Goal: Task Accomplishment & Management: Manage account settings

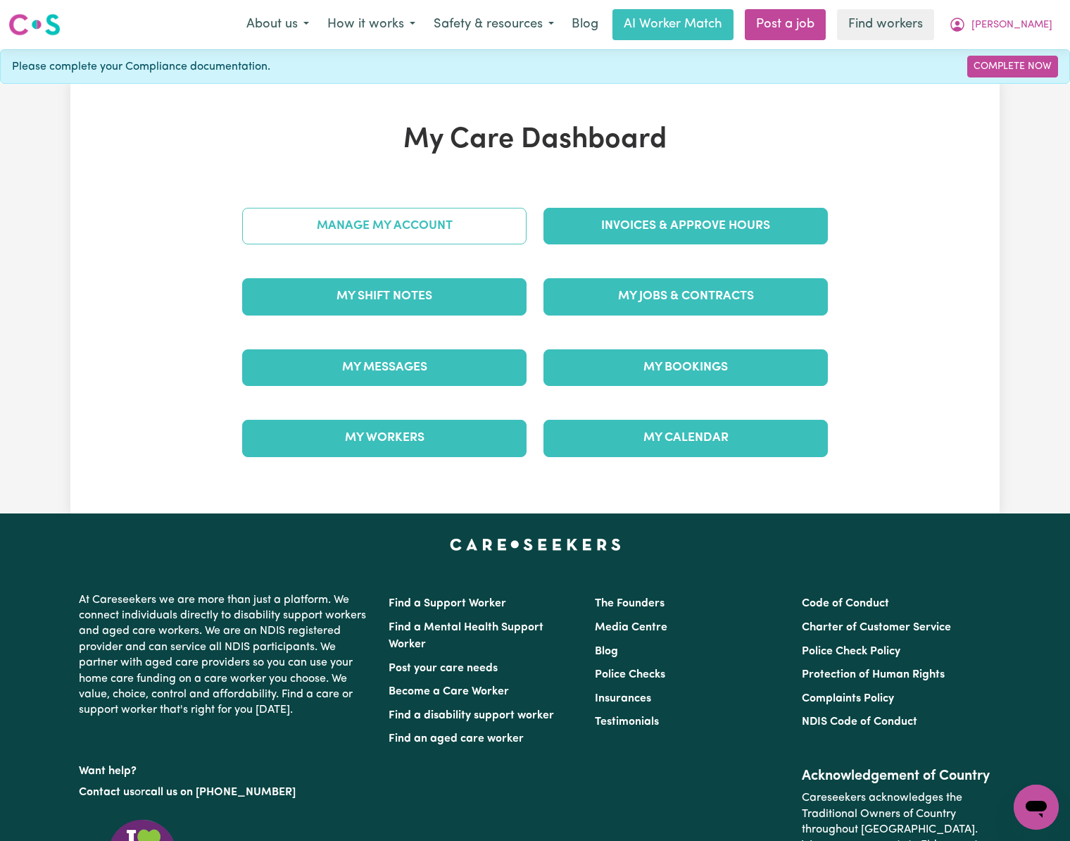
click at [415, 226] on link "Manage My Account" at bounding box center [384, 226] width 284 height 37
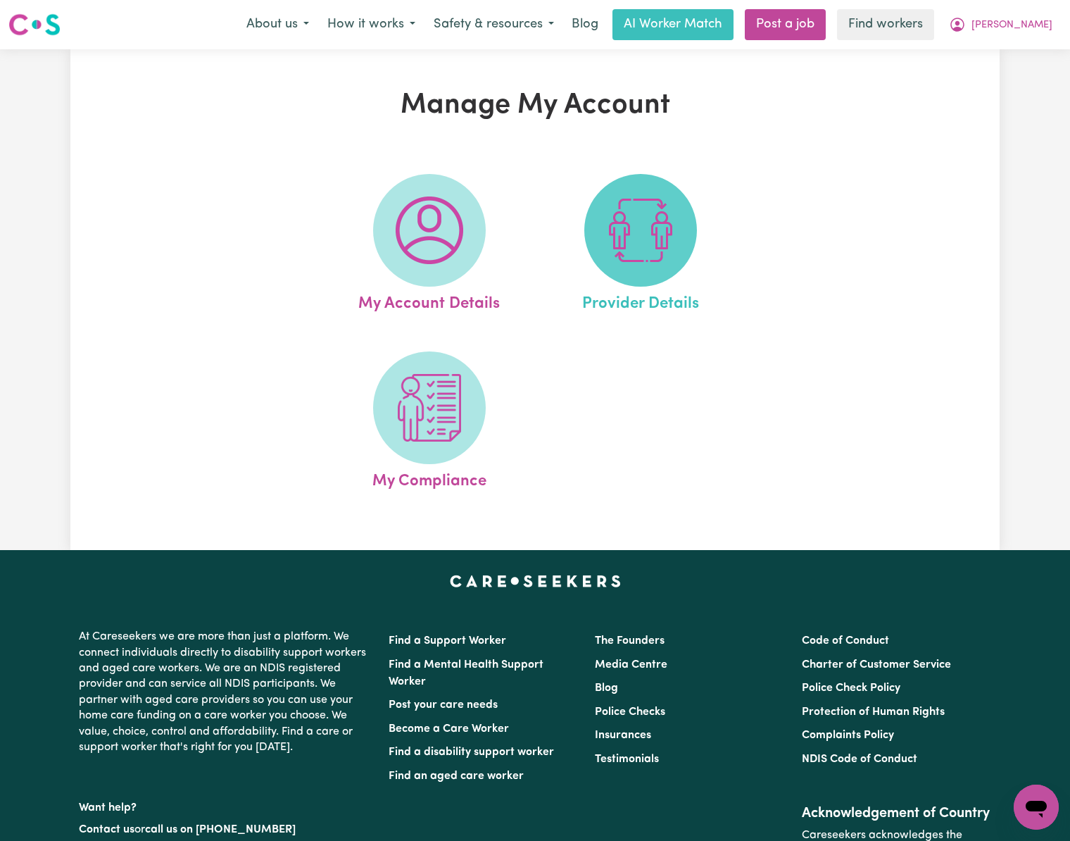
click at [634, 249] on img at bounding box center [641, 230] width 68 height 68
select select "AGED_HOME_CARE"
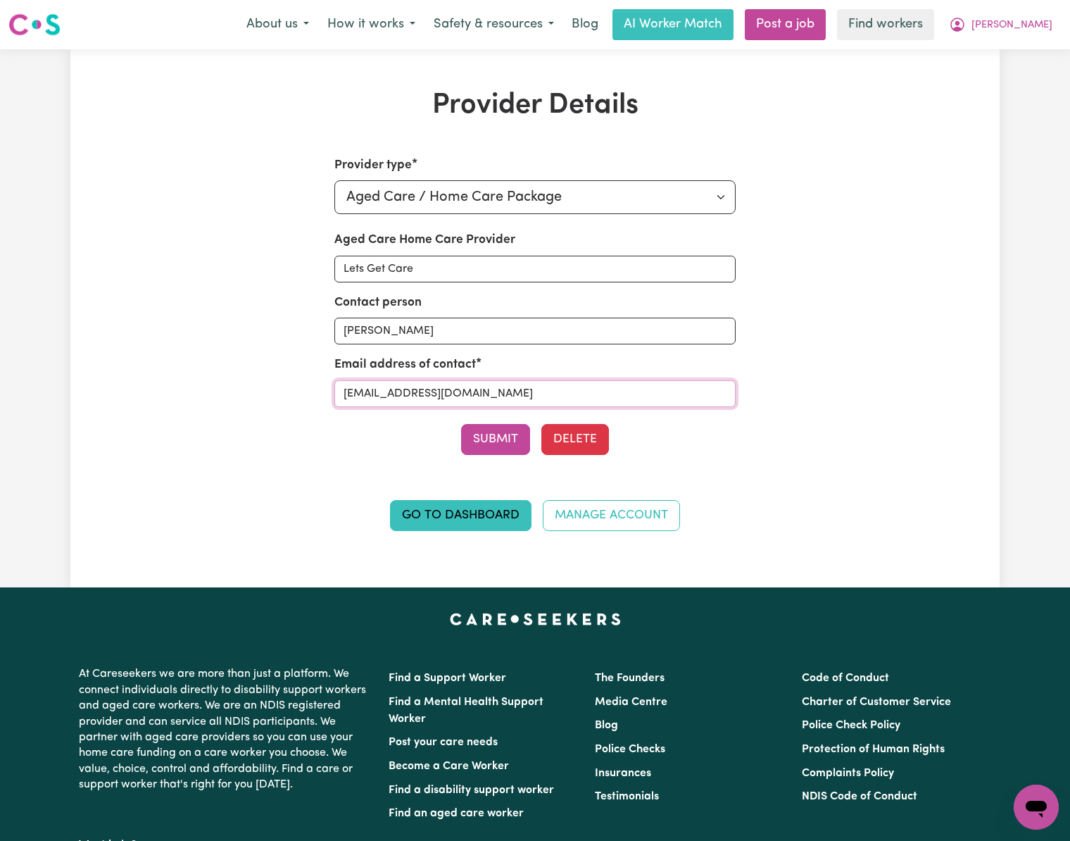
drag, startPoint x: 528, startPoint y: 394, endPoint x: 172, endPoint y: 448, distance: 360.3
click at [172, 448] on div "Provider Details Provider type Select your provider type... Privately Aged Care…" at bounding box center [534, 318] width 929 height 459
click at [1048, 25] on span "[PERSON_NAME]" at bounding box center [1012, 25] width 81 height 15
click at [1042, 54] on link "My Dashboard" at bounding box center [1005, 55] width 111 height 27
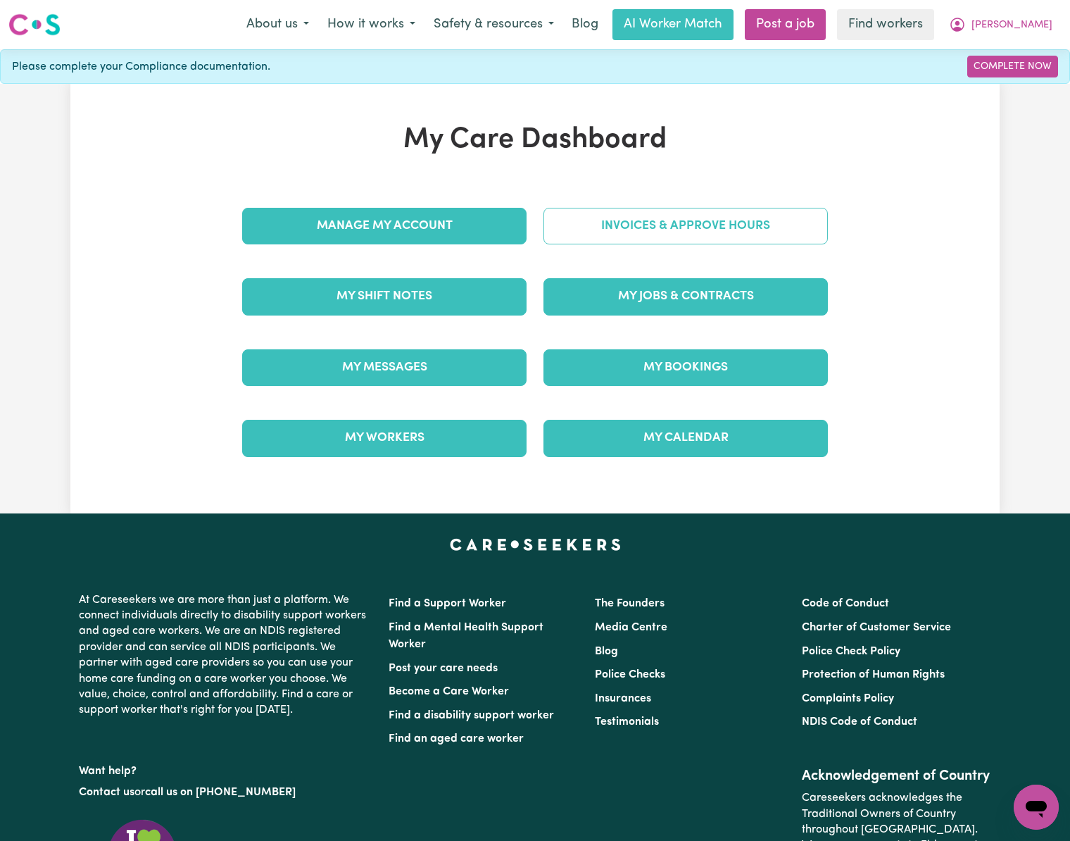
click at [768, 218] on link "Invoices & Approve Hours" at bounding box center [686, 226] width 284 height 37
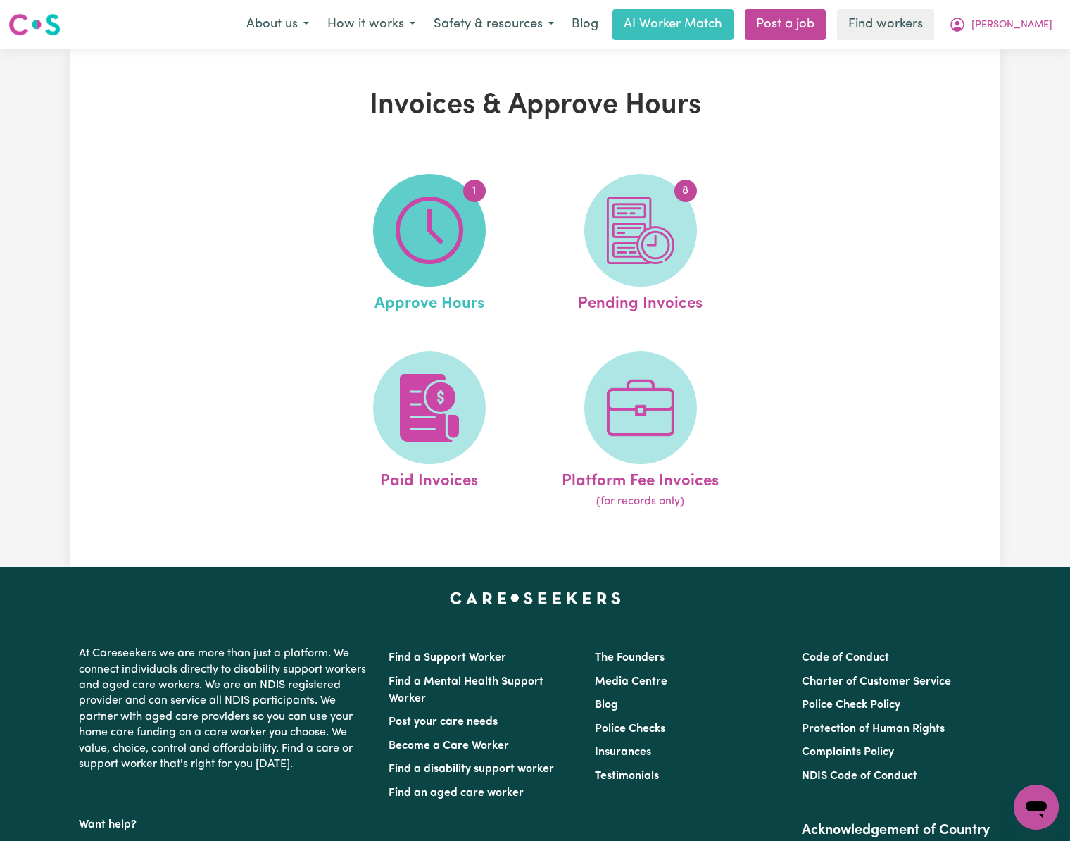
click at [430, 237] on img at bounding box center [430, 230] width 68 height 68
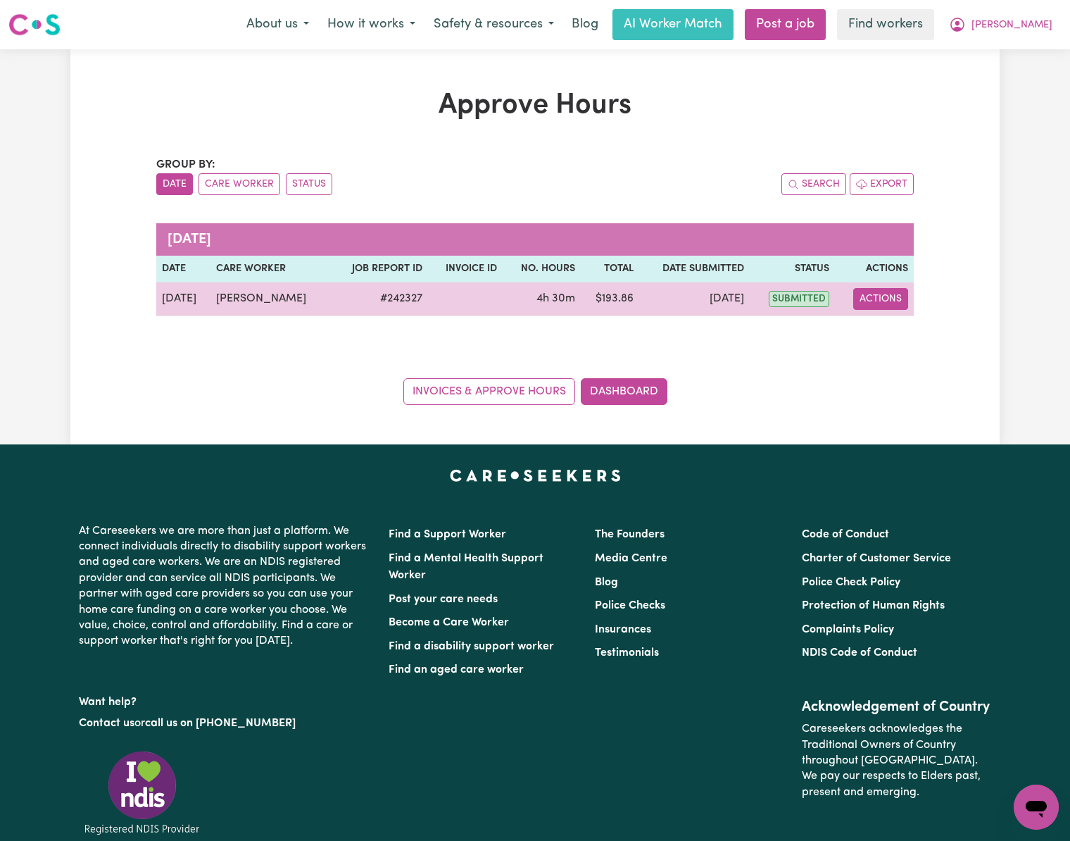
click at [882, 296] on button "Actions" at bounding box center [880, 299] width 55 height 22
click at [925, 332] on link "View Job Report" at bounding box center [917, 332] width 120 height 28
select select "pm"
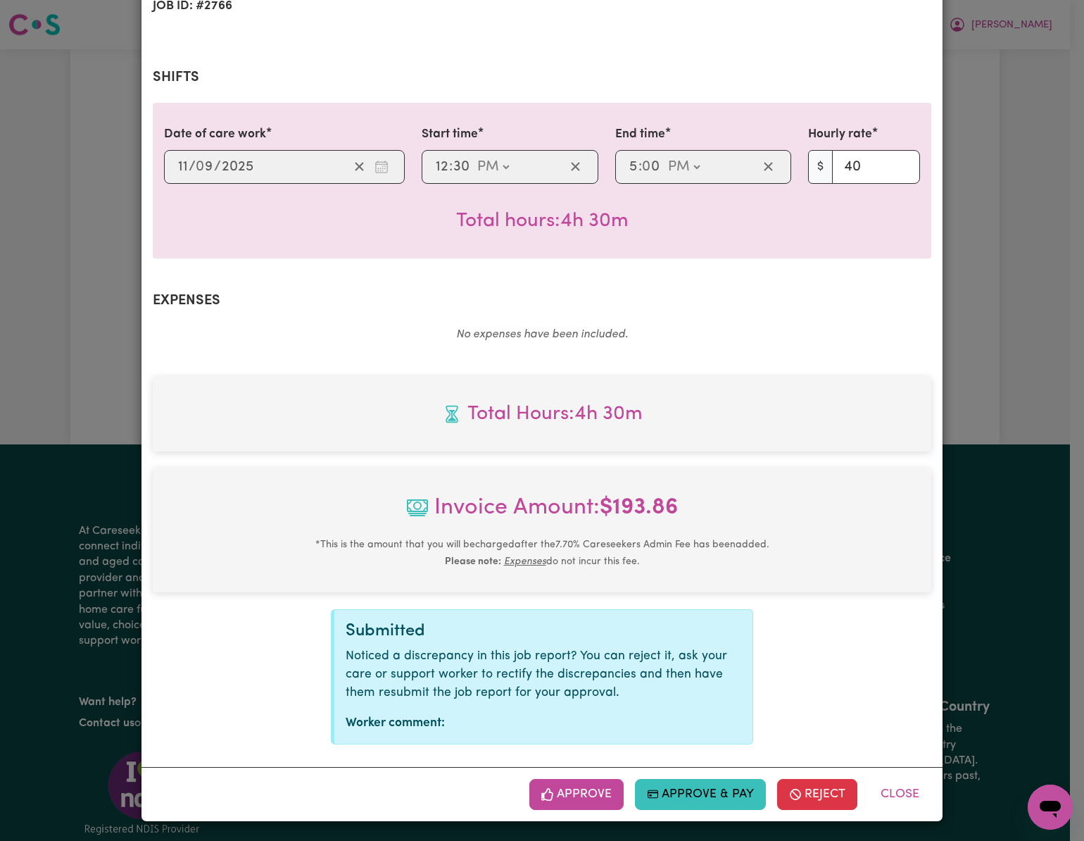
scroll to position [248, 0]
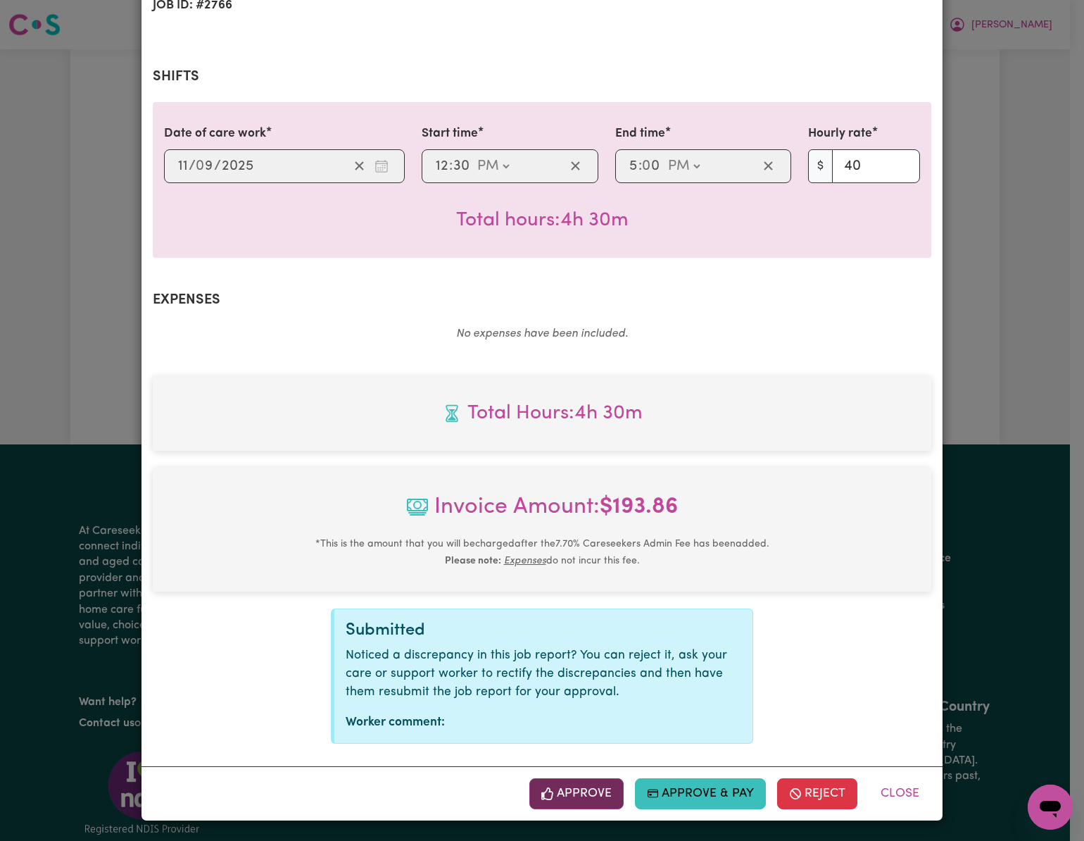
click at [591, 800] on button "Approve" at bounding box center [577, 793] width 94 height 31
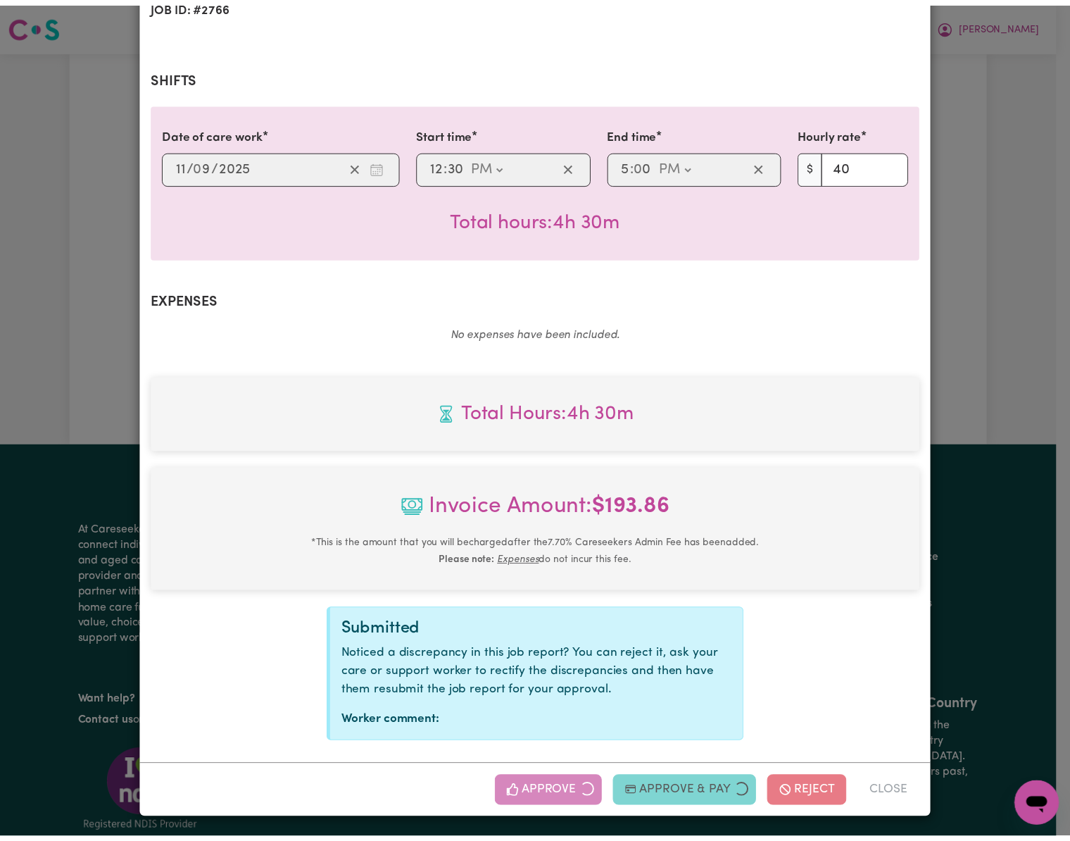
scroll to position [20, 0]
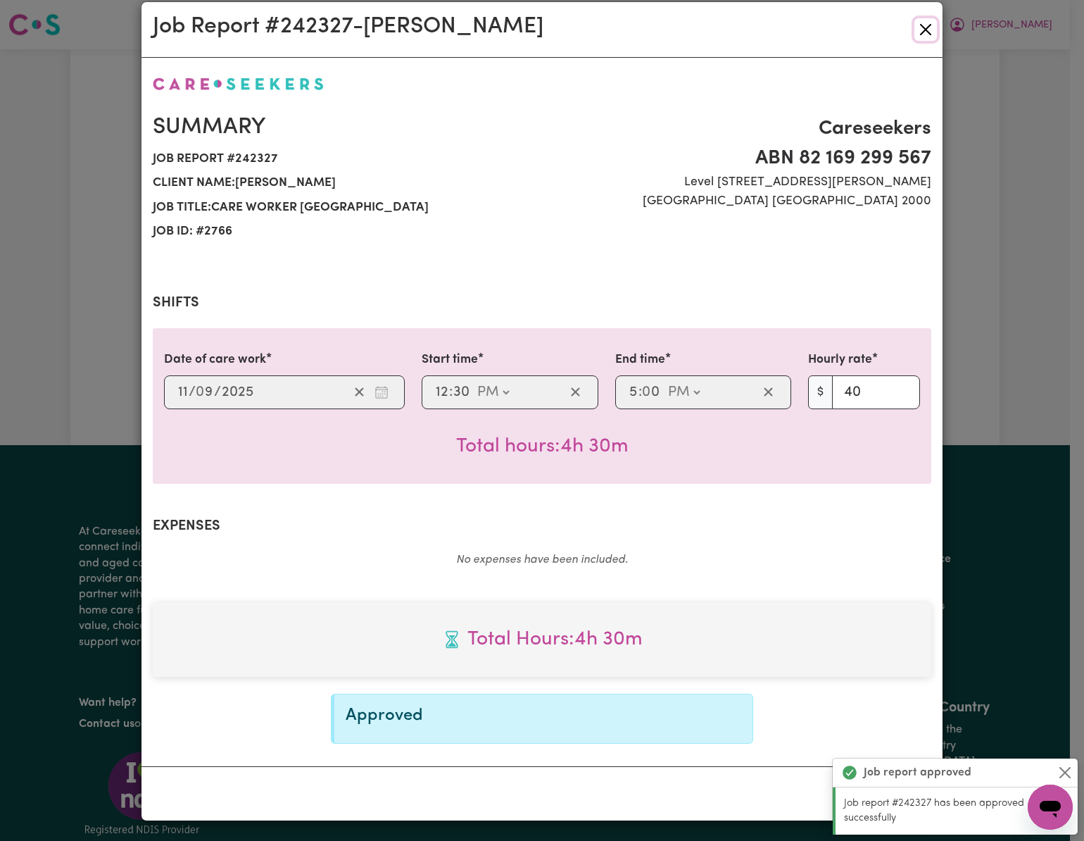
click at [927, 24] on button "Close" at bounding box center [926, 29] width 23 height 23
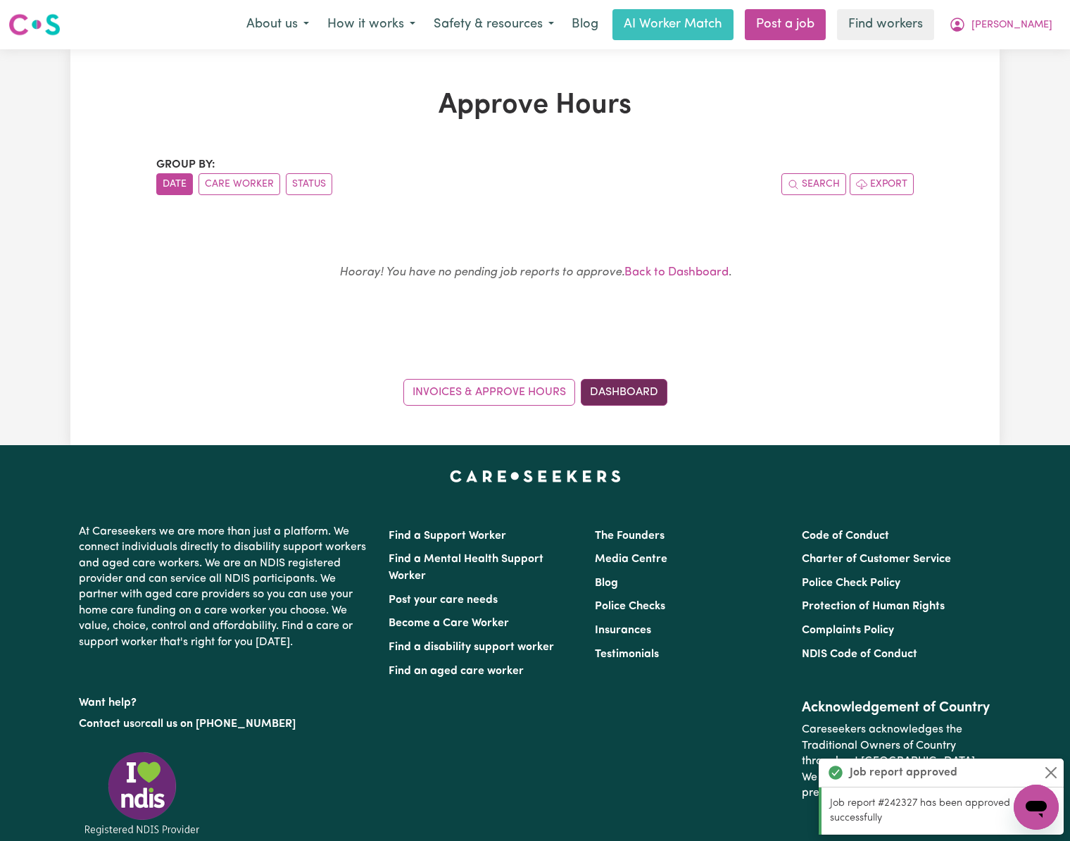
click at [624, 394] on link "Dashboard" at bounding box center [624, 392] width 87 height 27
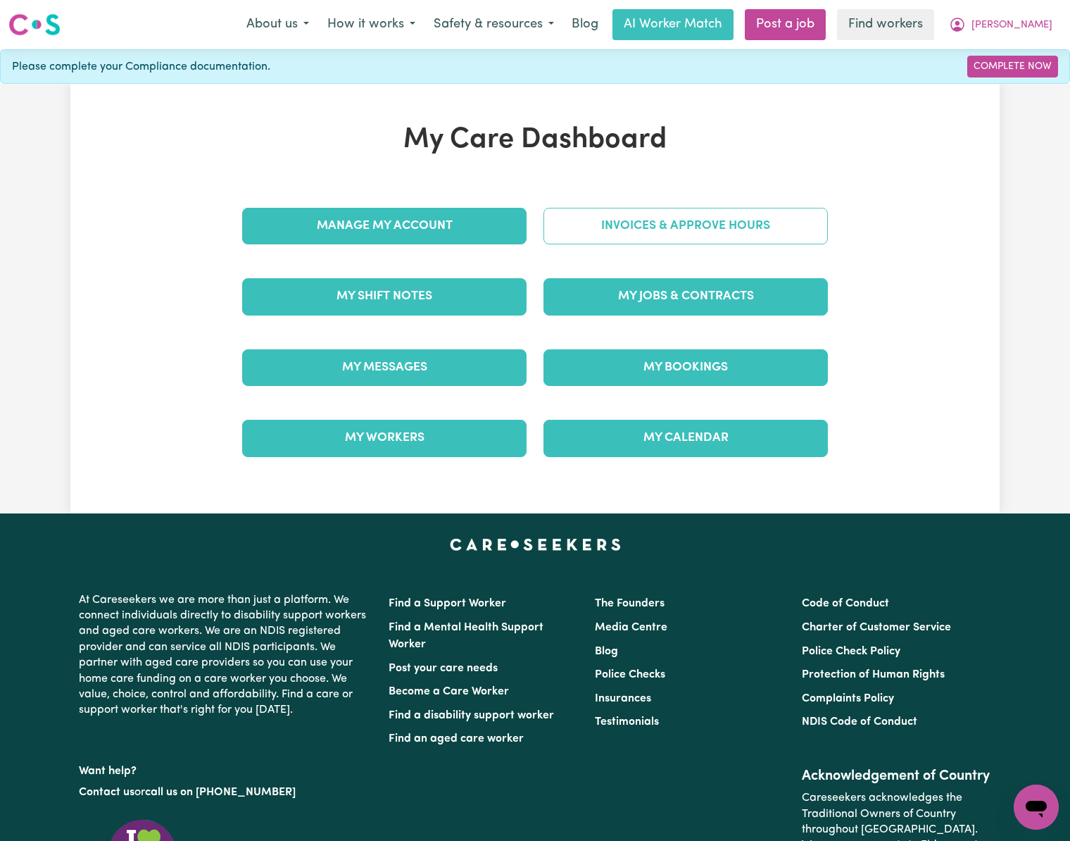
click at [751, 227] on link "Invoices & Approve Hours" at bounding box center [686, 226] width 284 height 37
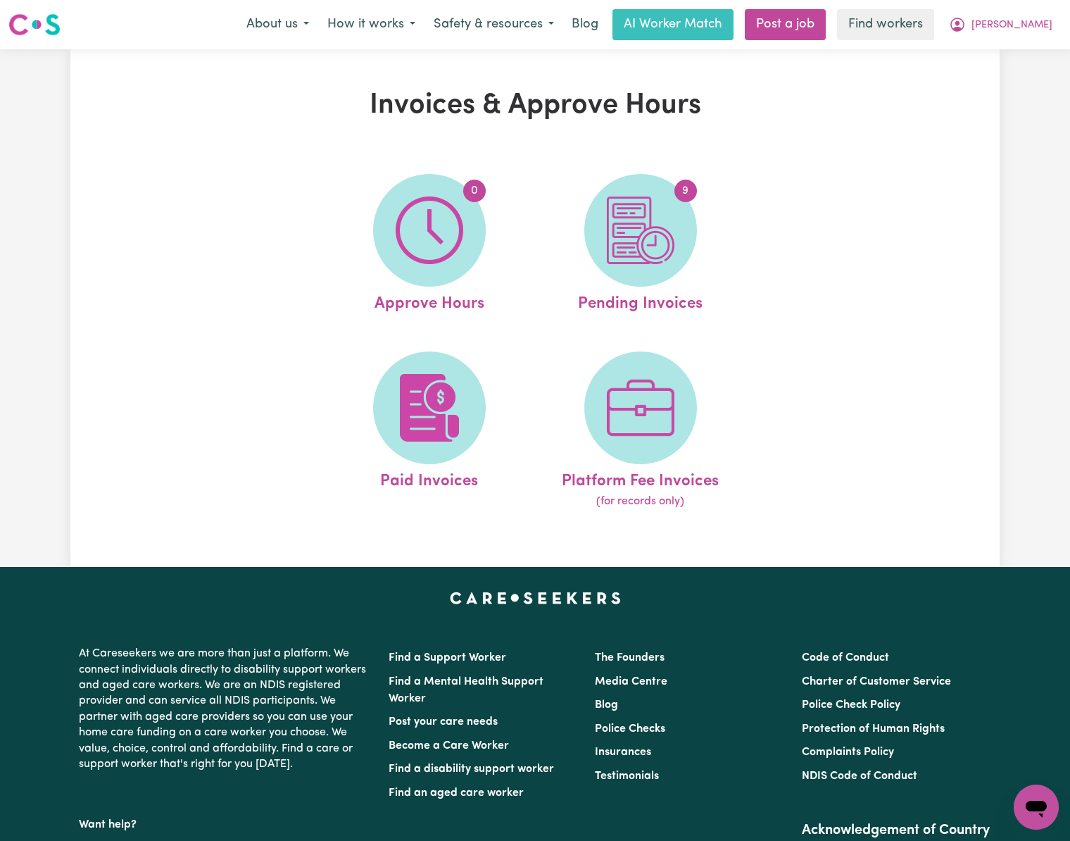
drag, startPoint x: 981, startPoint y: 297, endPoint x: 849, endPoint y: 266, distance: 135.3
click at [979, 297] on div "Invoices & Approve Hours 0 Approve Hours 9 Pending Invoices Paid Invoices Platf…" at bounding box center [534, 308] width 929 height 439
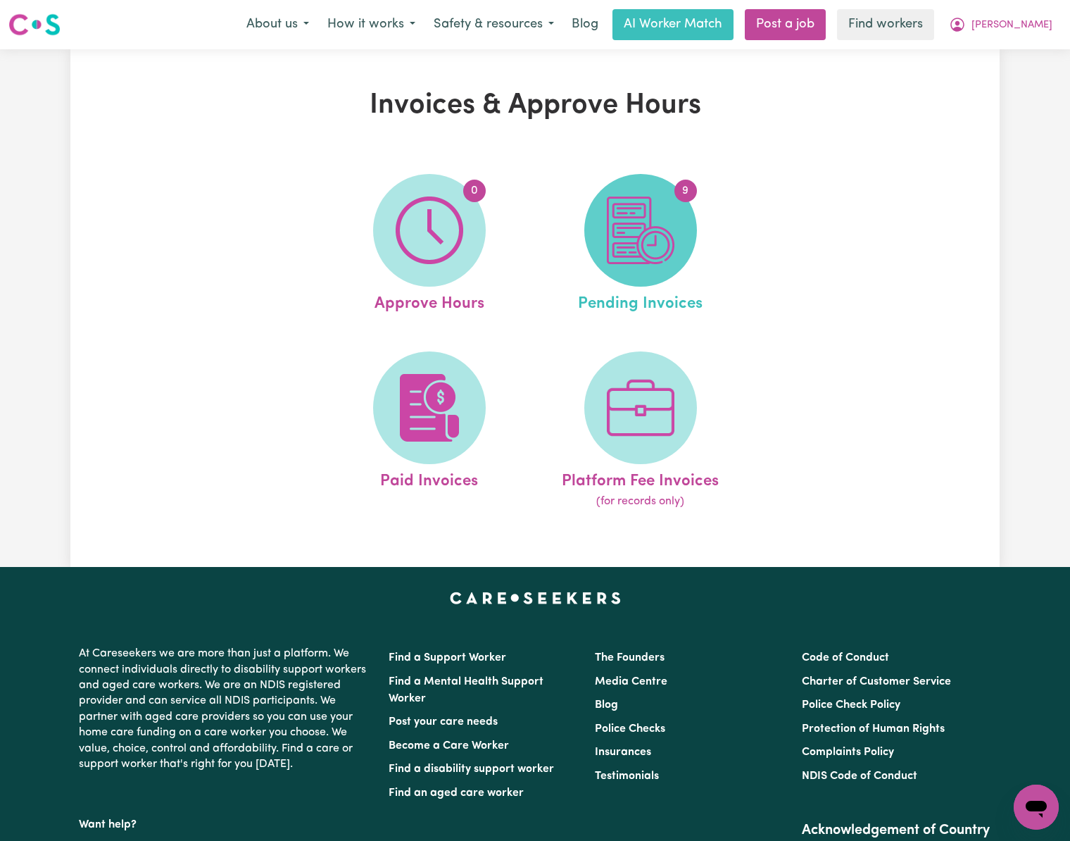
click at [676, 240] on span "9" at bounding box center [640, 230] width 113 height 113
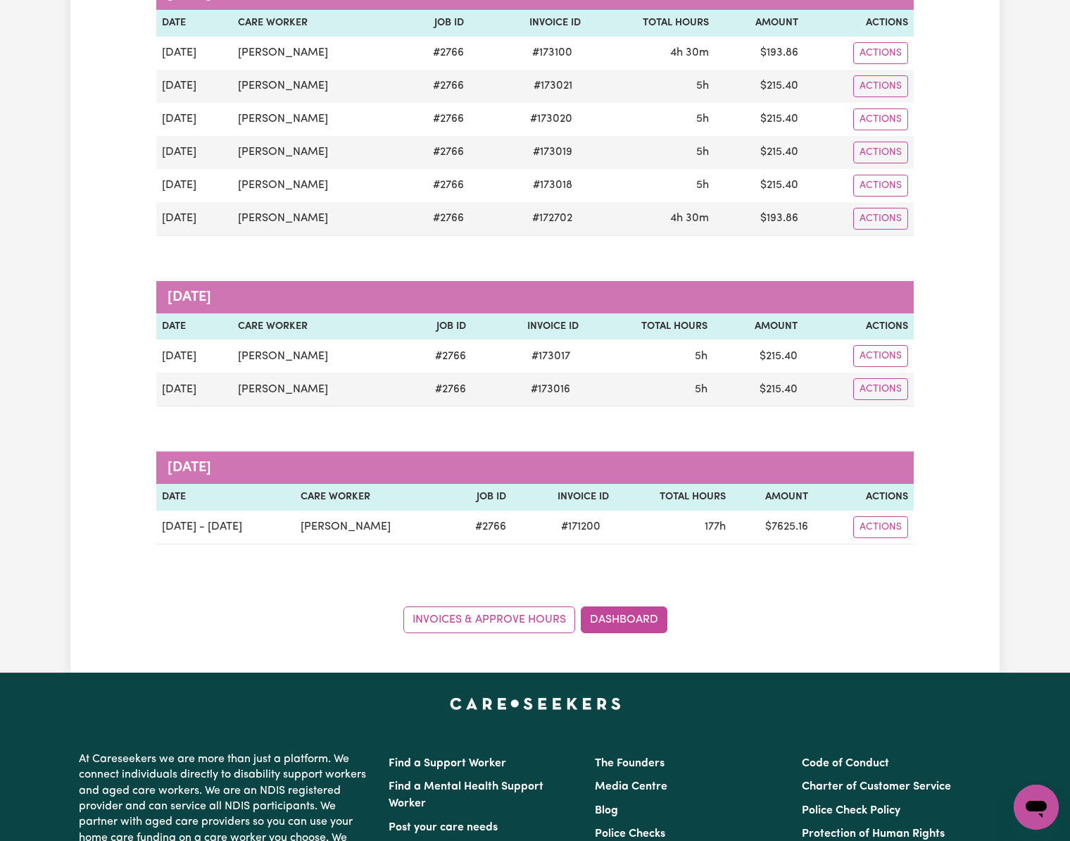
scroll to position [282, 0]
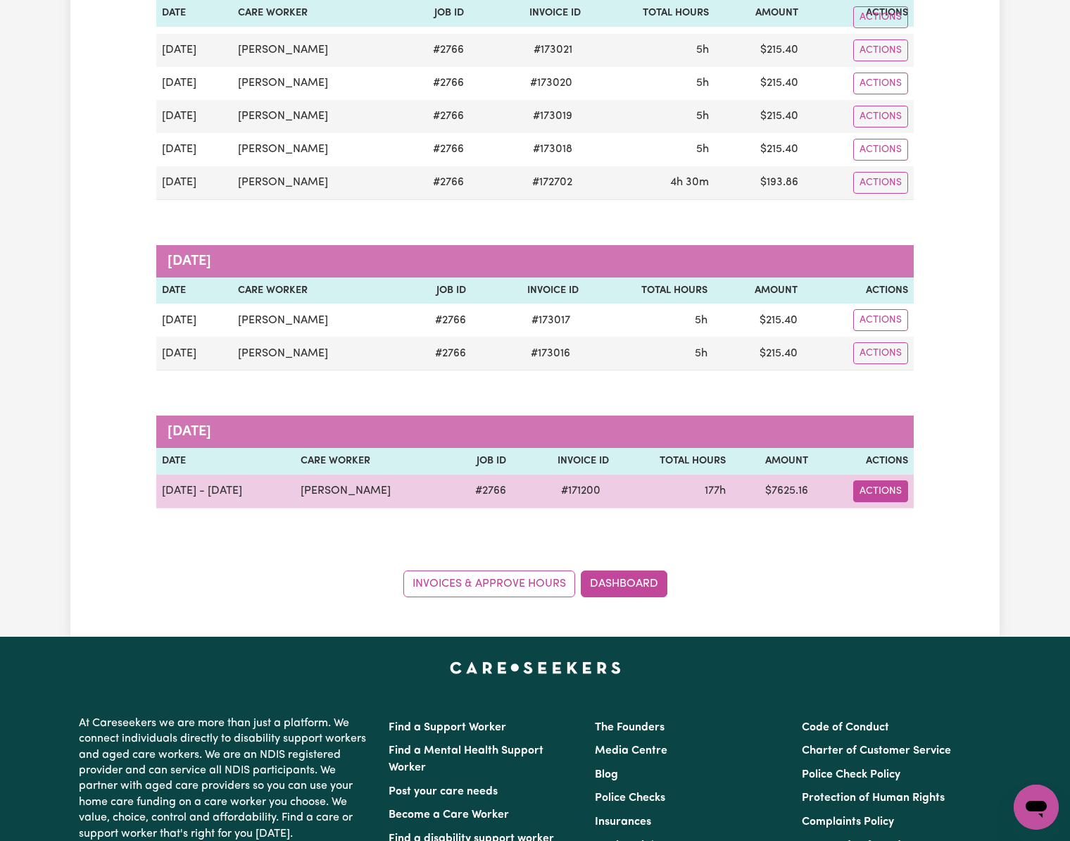
click at [883, 490] on button "Actions" at bounding box center [880, 491] width 55 height 22
click at [899, 524] on link "Download Invoice" at bounding box center [921, 524] width 129 height 28
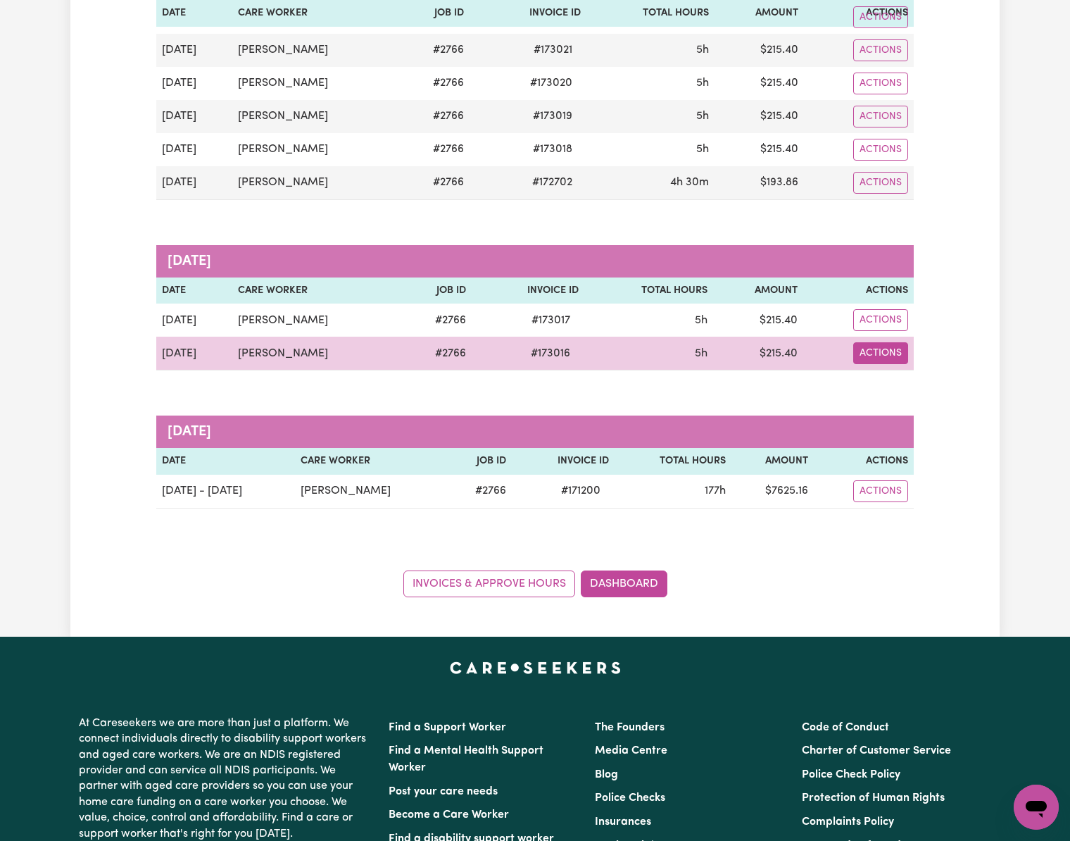
click at [884, 362] on button "Actions" at bounding box center [880, 353] width 55 height 22
click at [908, 390] on link "Download Invoice" at bounding box center [922, 386] width 129 height 28
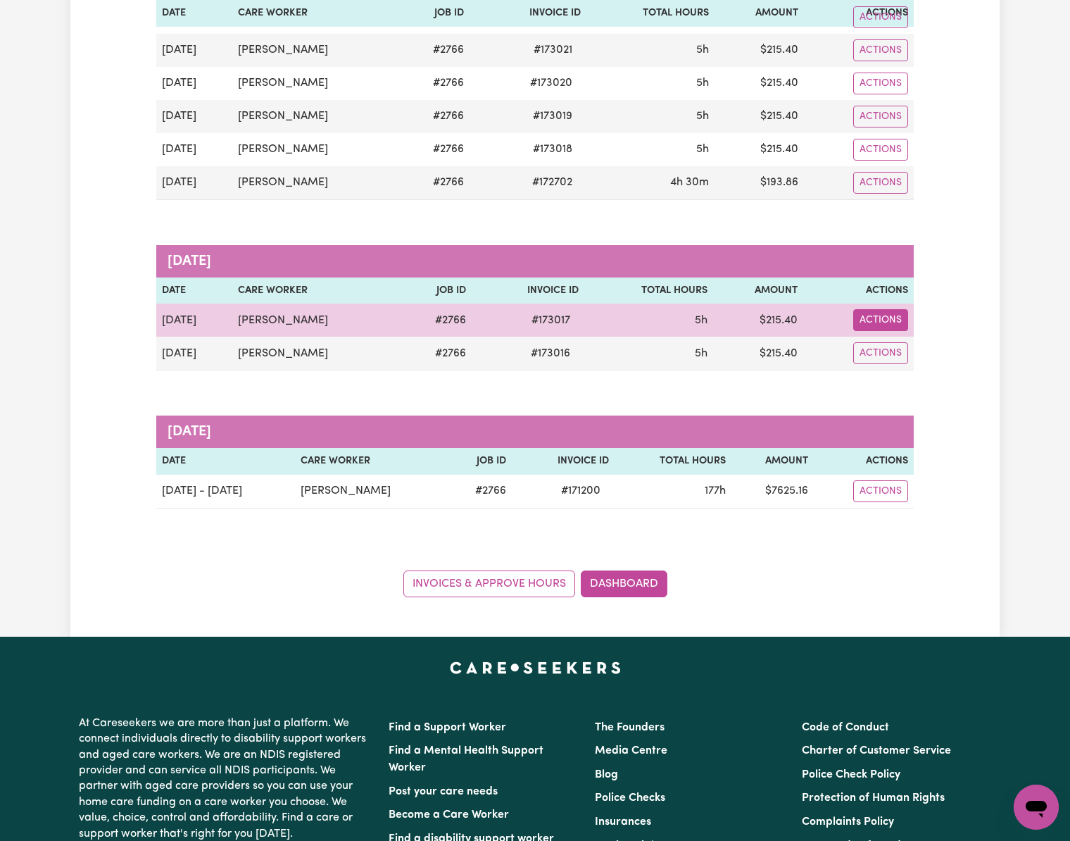
drag, startPoint x: 890, startPoint y: 320, endPoint x: 899, endPoint y: 333, distance: 16.2
click at [891, 320] on button "Actions" at bounding box center [880, 320] width 55 height 22
click at [917, 358] on link "Download Invoice" at bounding box center [922, 353] width 129 height 28
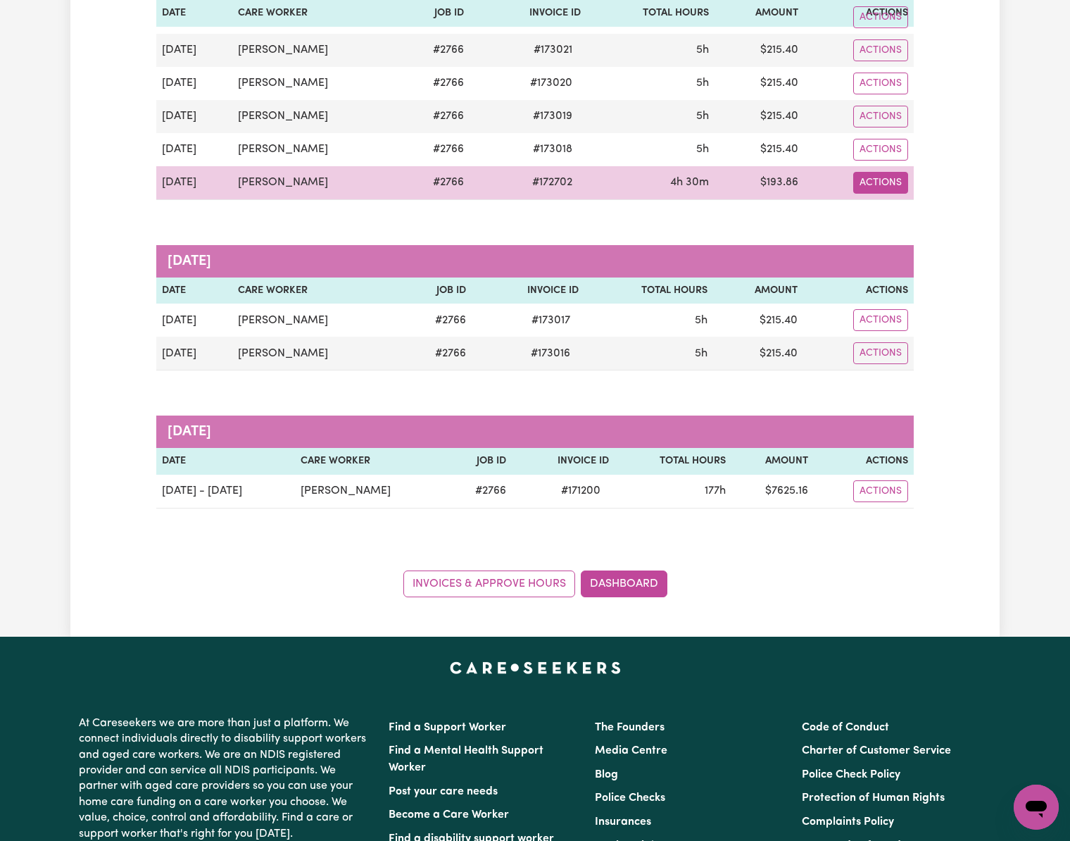
click at [879, 184] on button "Actions" at bounding box center [880, 183] width 55 height 22
click at [896, 220] on link "Download Invoice" at bounding box center [922, 215] width 129 height 28
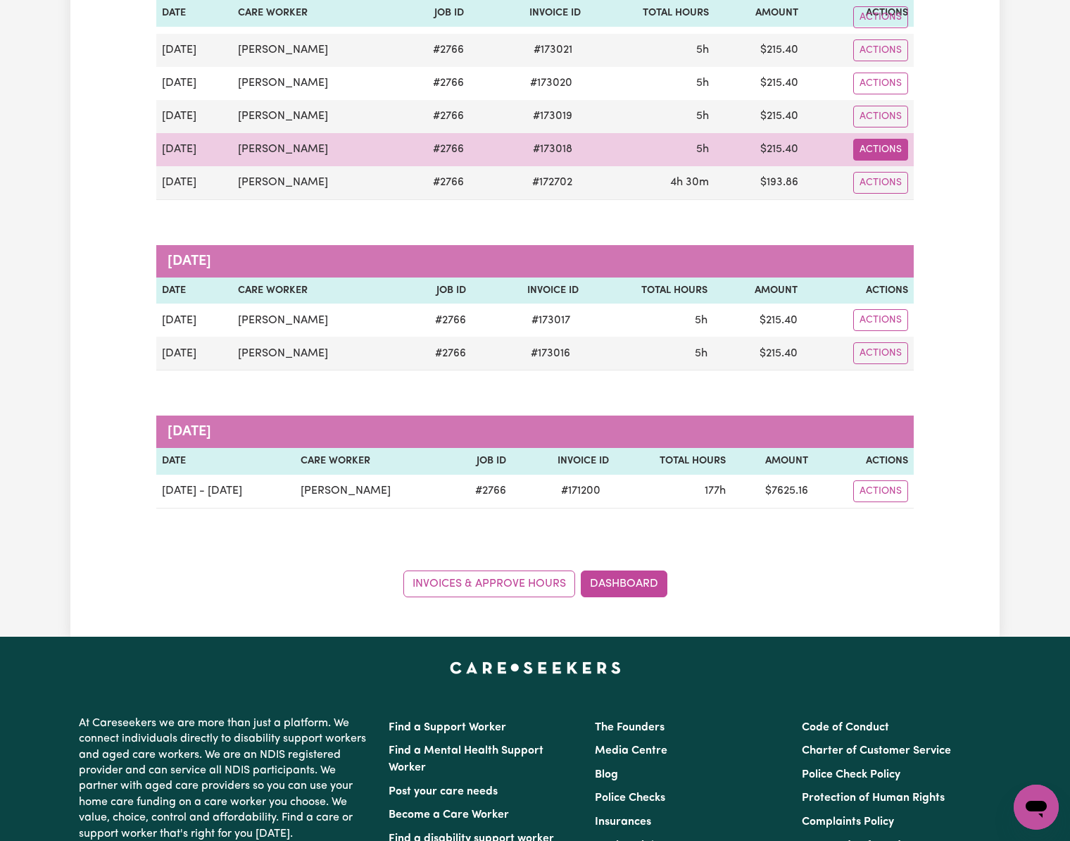
click at [879, 156] on button "Actions" at bounding box center [880, 150] width 55 height 22
drag, startPoint x: 886, startPoint y: 162, endPoint x: 902, endPoint y: 186, distance: 28.9
click at [902, 186] on link "Download Invoice" at bounding box center [922, 182] width 129 height 28
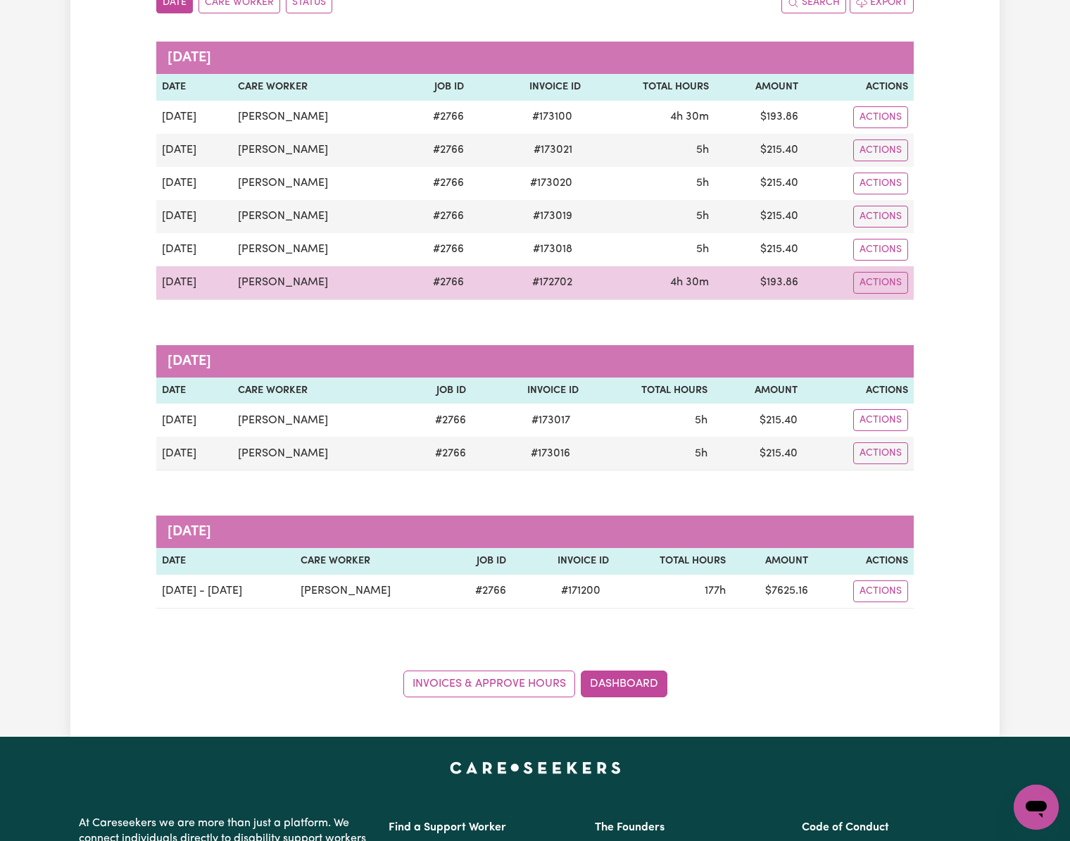
scroll to position [94, 0]
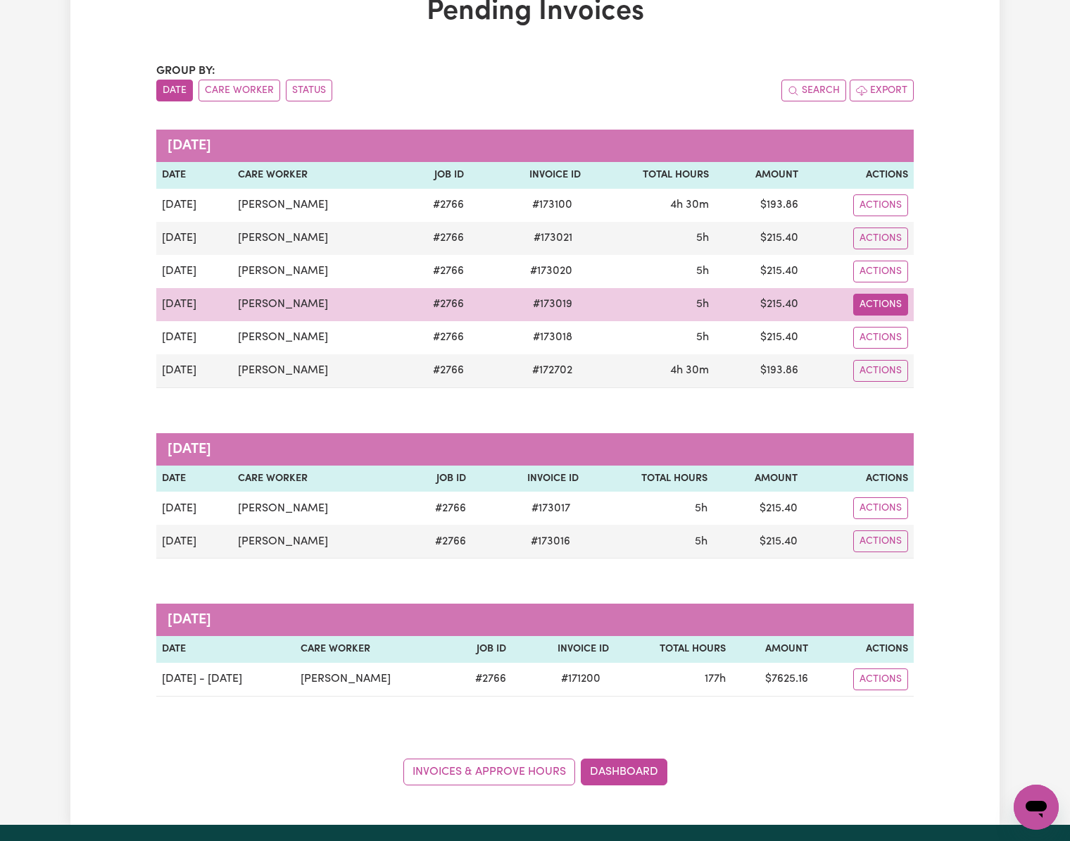
click at [898, 302] on button "Actions" at bounding box center [880, 305] width 55 height 22
click at [905, 333] on link "Download Invoice" at bounding box center [922, 337] width 129 height 28
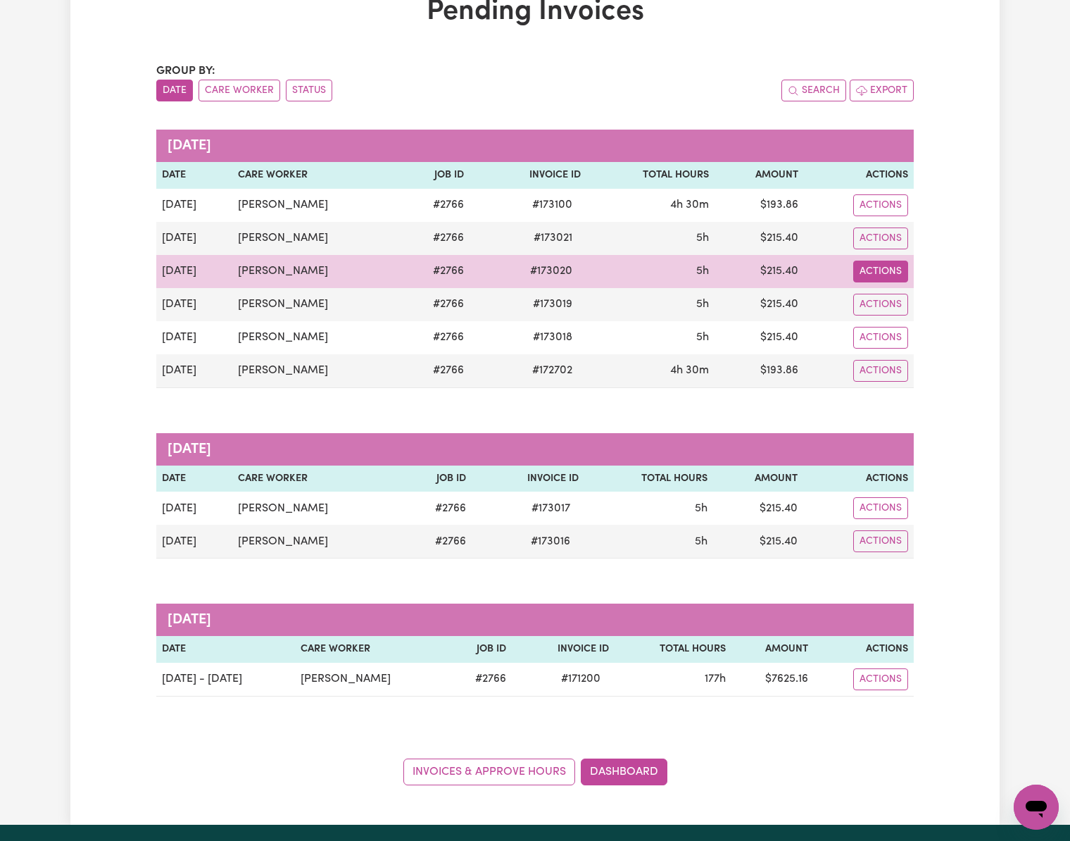
click at [885, 262] on button "Actions" at bounding box center [880, 272] width 55 height 22
click at [901, 305] on link "Download Invoice" at bounding box center [922, 304] width 129 height 28
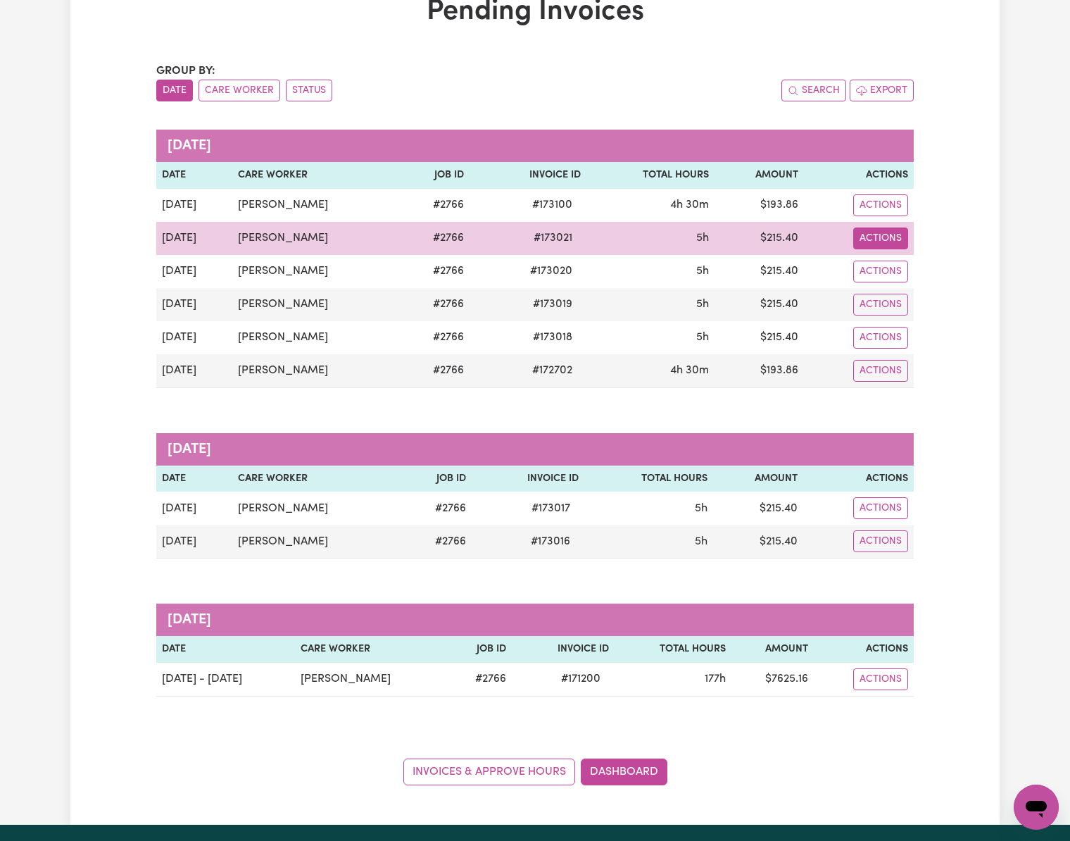
click at [882, 238] on button "Actions" at bounding box center [880, 238] width 55 height 22
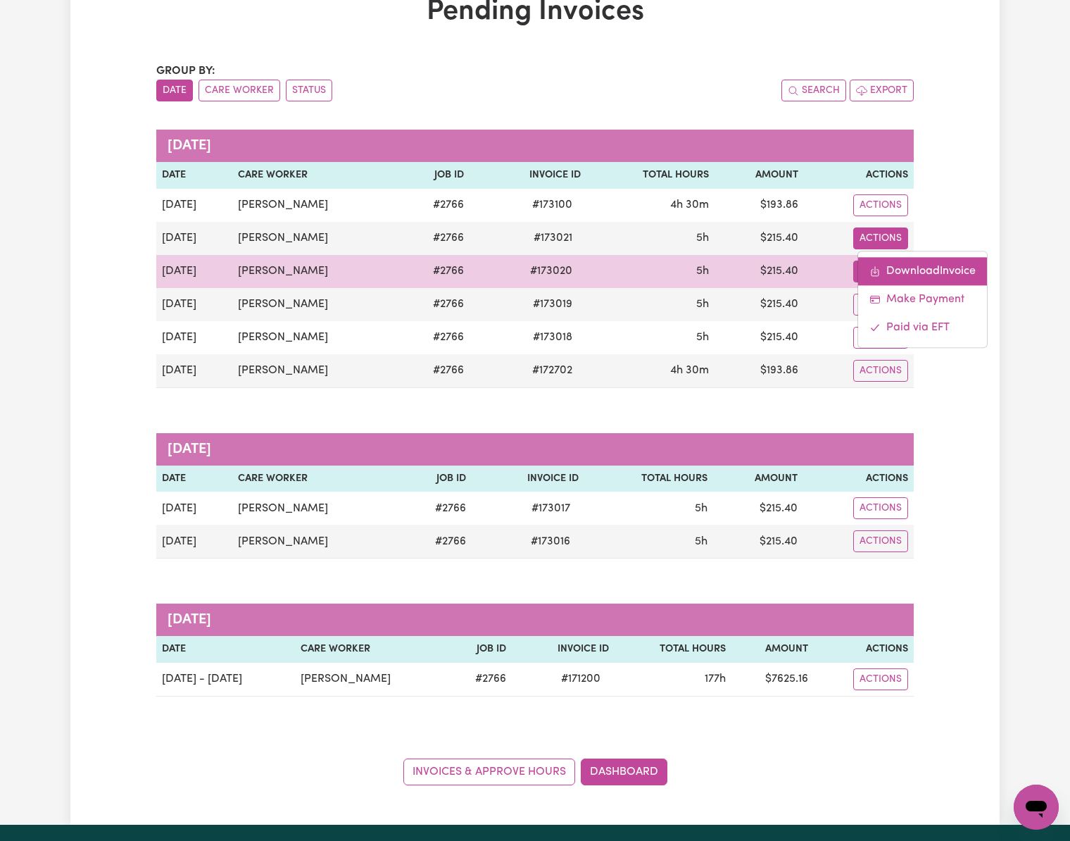
click at [896, 272] on link "Download Invoice" at bounding box center [922, 271] width 129 height 28
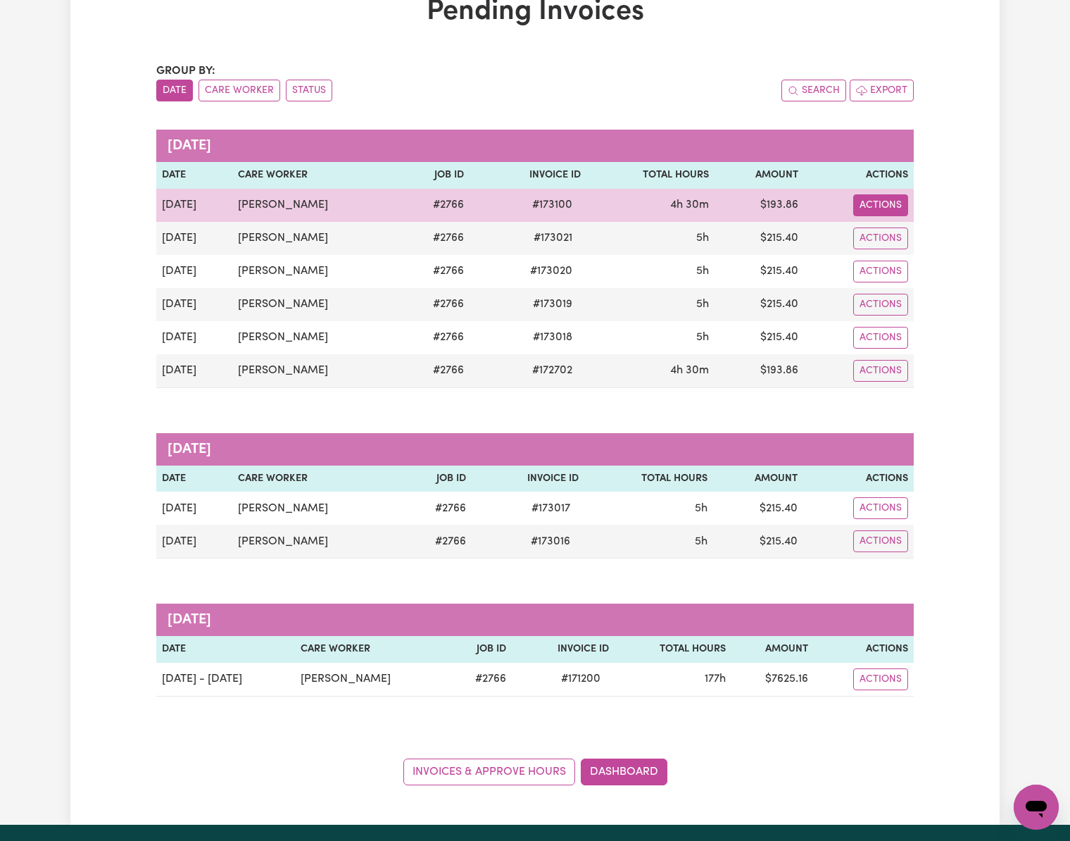
click at [891, 204] on button "Actions" at bounding box center [880, 205] width 55 height 22
click at [908, 237] on link "Download Invoice" at bounding box center [922, 238] width 129 height 28
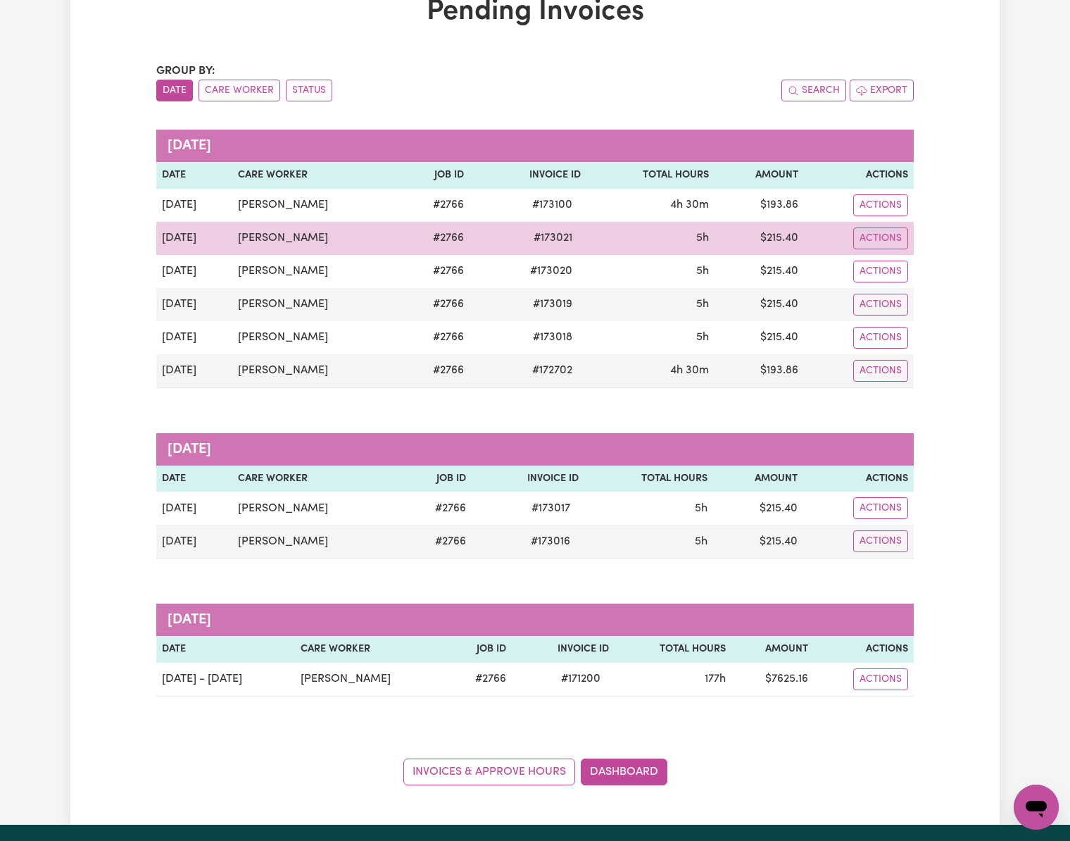
drag, startPoint x: 107, startPoint y: 279, endPoint x: 181, endPoint y: 242, distance: 82.5
click at [107, 279] on div "Pending Invoices Group by: Date Care Worker Status Search Export [DATE] Date Ca…" at bounding box center [534, 390] width 929 height 790
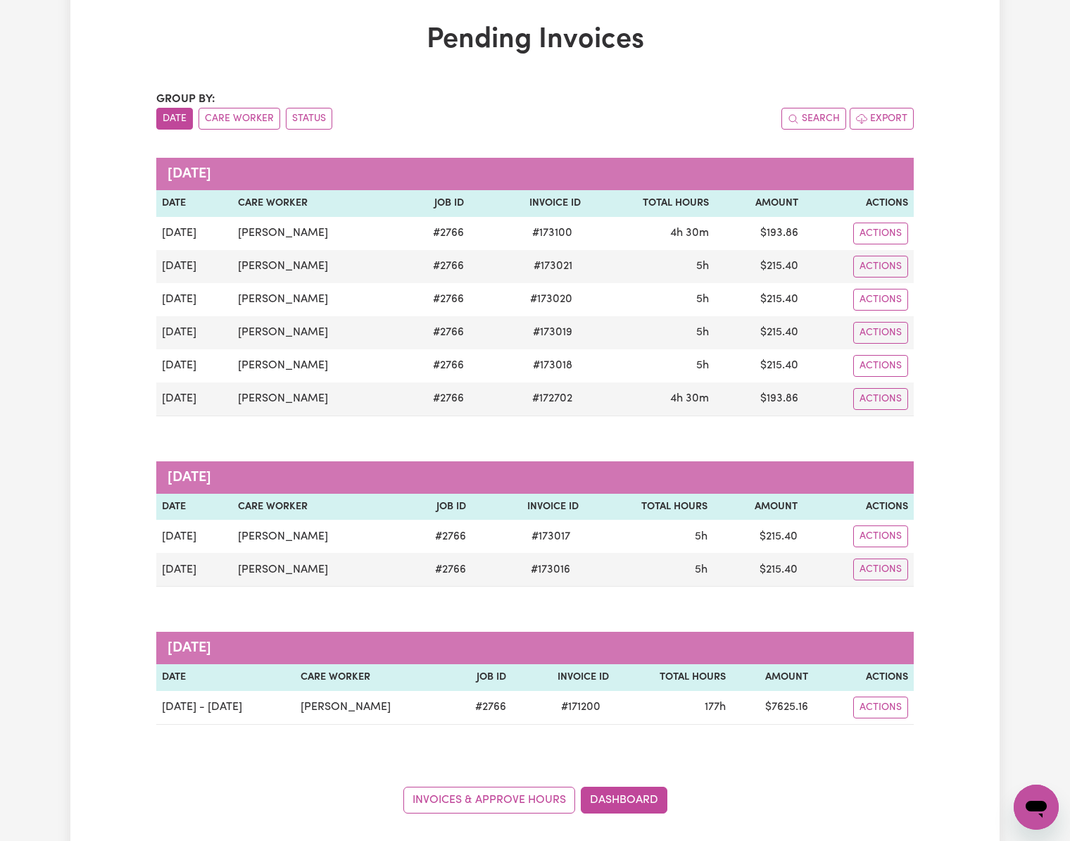
scroll to position [0, 0]
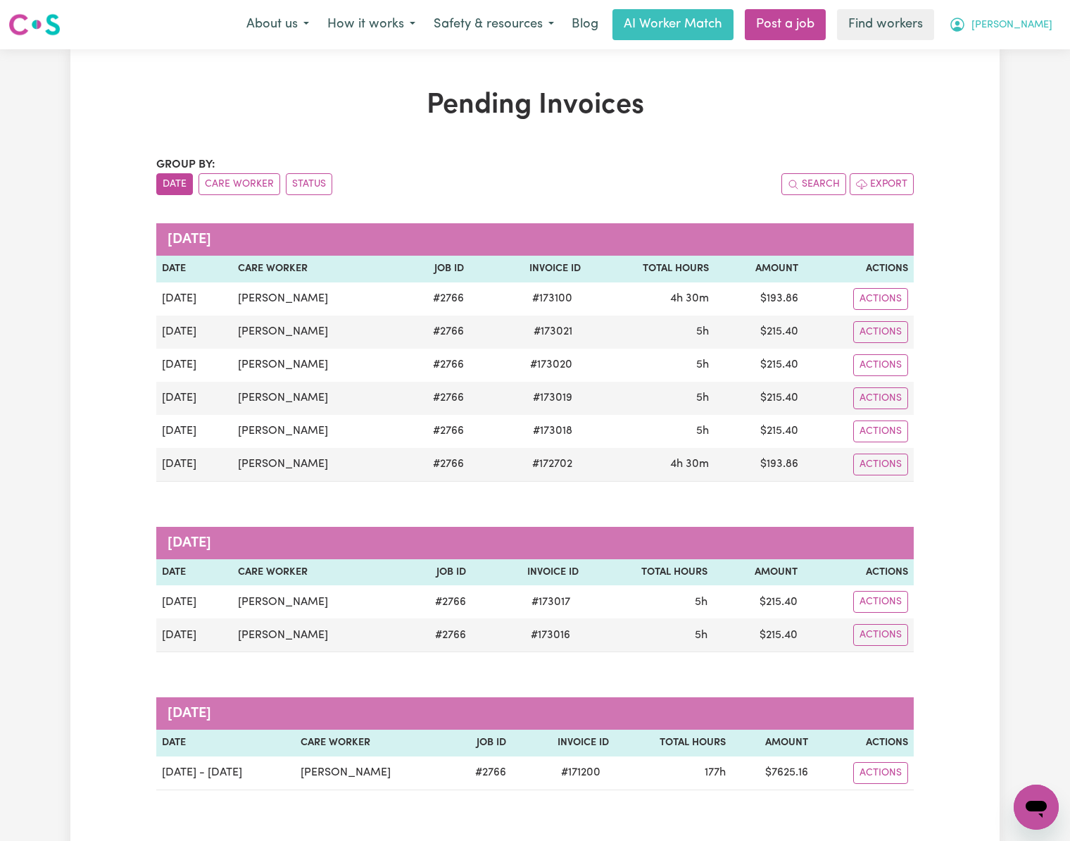
click at [1038, 27] on span "[PERSON_NAME]" at bounding box center [1012, 25] width 81 height 15
click at [1032, 57] on link "My Dashboard" at bounding box center [1005, 55] width 111 height 27
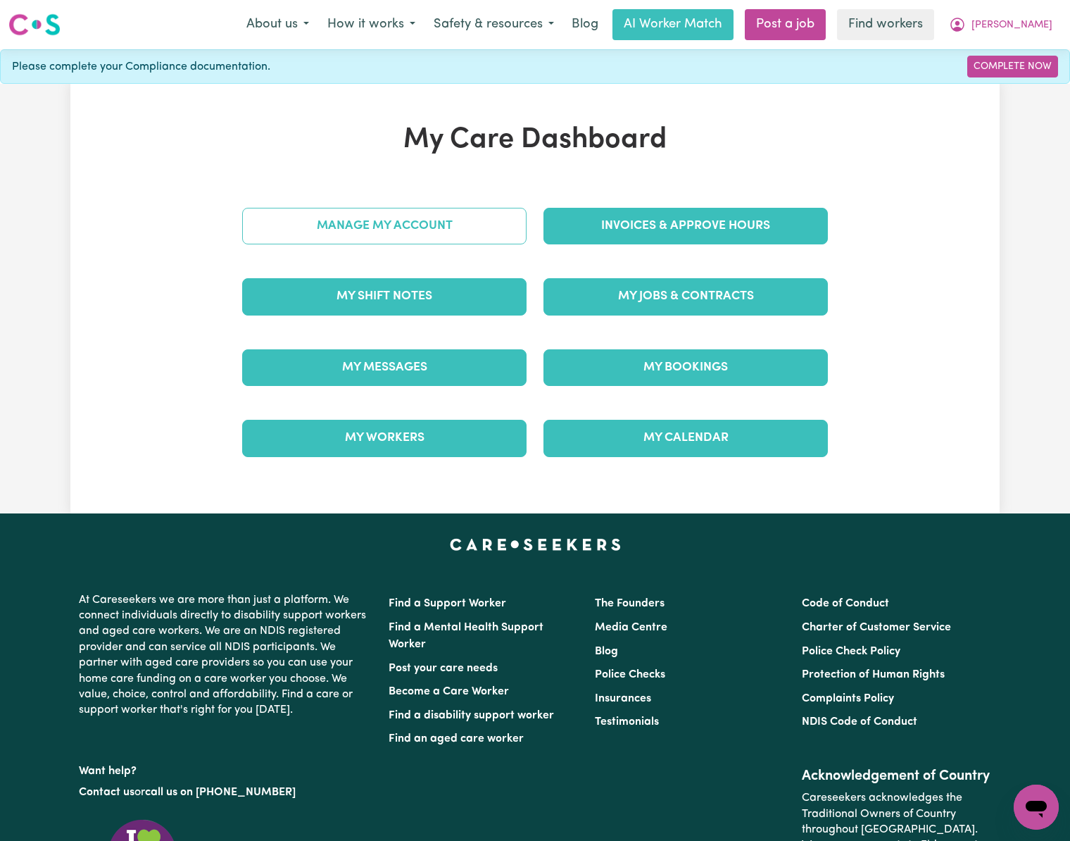
click at [487, 230] on link "Manage My Account" at bounding box center [384, 226] width 284 height 37
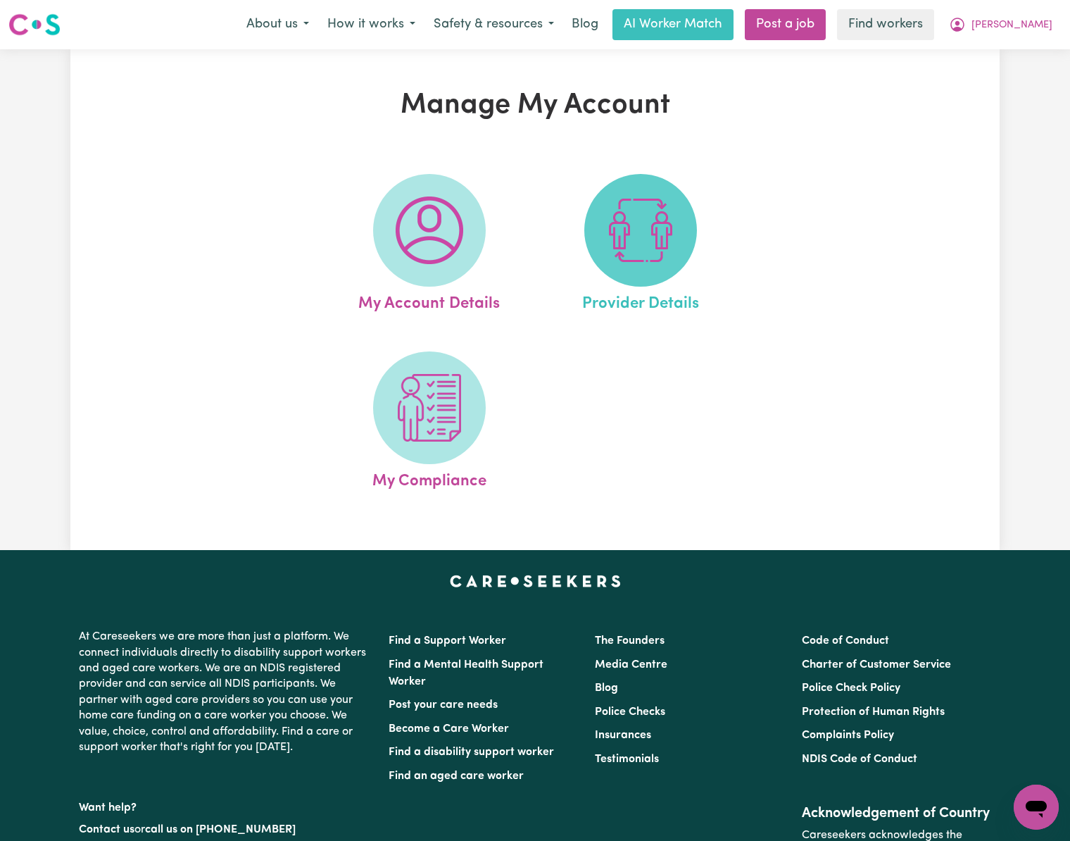
click at [677, 265] on span at bounding box center [640, 230] width 113 height 113
select select "AGED_HOME_CARE"
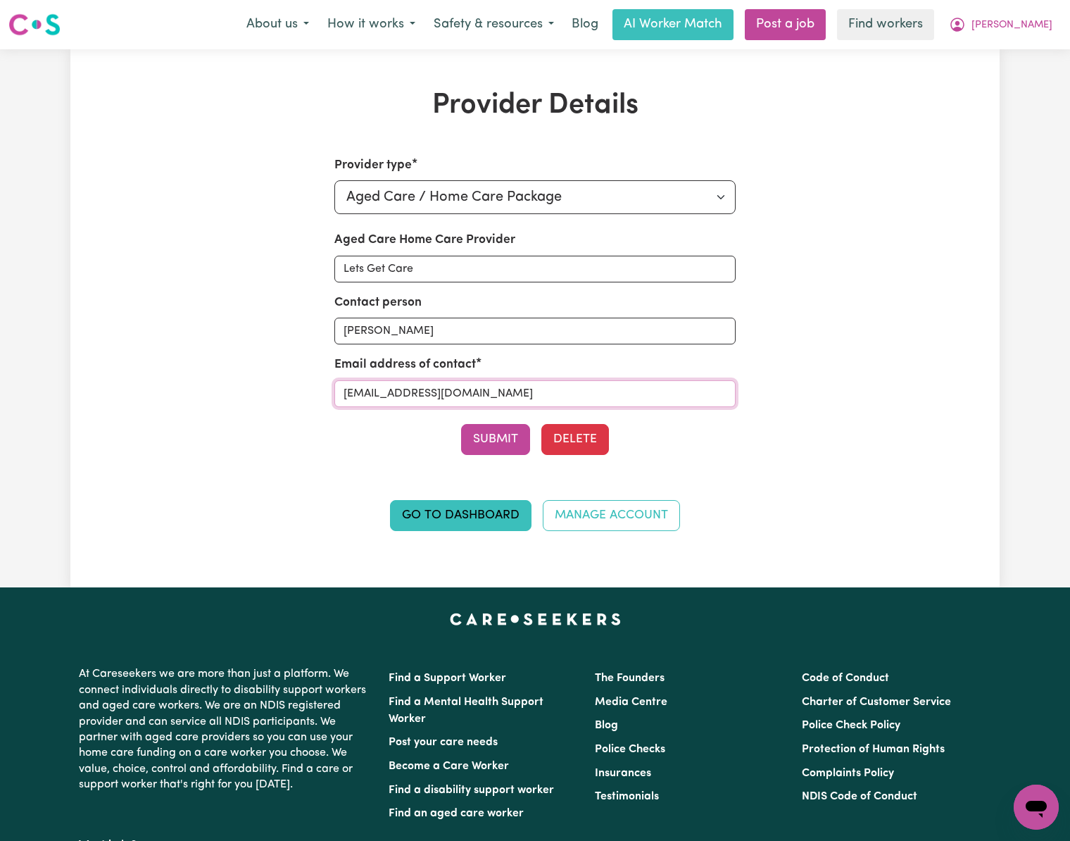
drag, startPoint x: 559, startPoint y: 387, endPoint x: 325, endPoint y: 375, distance: 234.8
click at [323, 375] on div "Provider type Select your provider type... Privately Aged Care / Home Care Pack…" at bounding box center [535, 352] width 603 height 392
drag, startPoint x: 144, startPoint y: 253, endPoint x: 164, endPoint y: 271, distance: 27.0
click at [144, 253] on div "Provider Details Provider type Select your provider type... Privately Aged Care…" at bounding box center [534, 318] width 929 height 459
click at [578, 398] on input "[EMAIL_ADDRESS][DOMAIN_NAME]" at bounding box center [535, 393] width 402 height 27
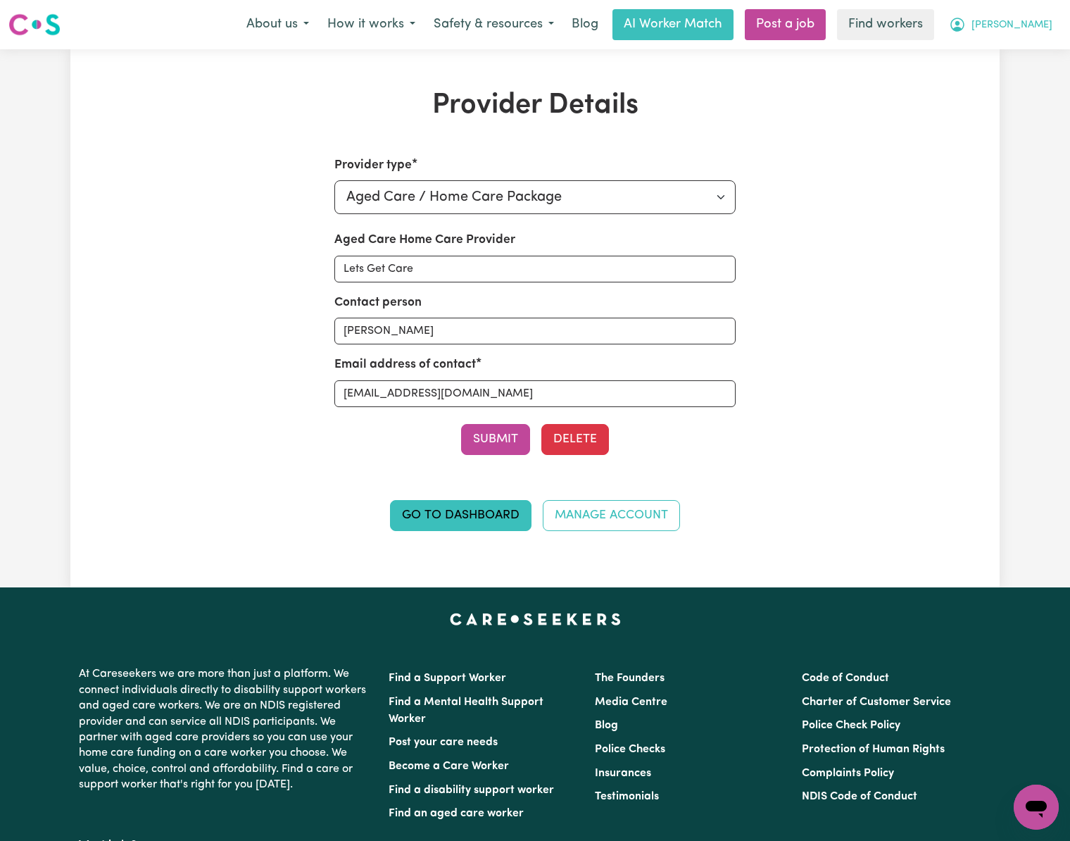
click at [1040, 27] on span "[PERSON_NAME]" at bounding box center [1012, 25] width 81 height 15
click at [1032, 46] on link "My Dashboard" at bounding box center [1005, 55] width 111 height 27
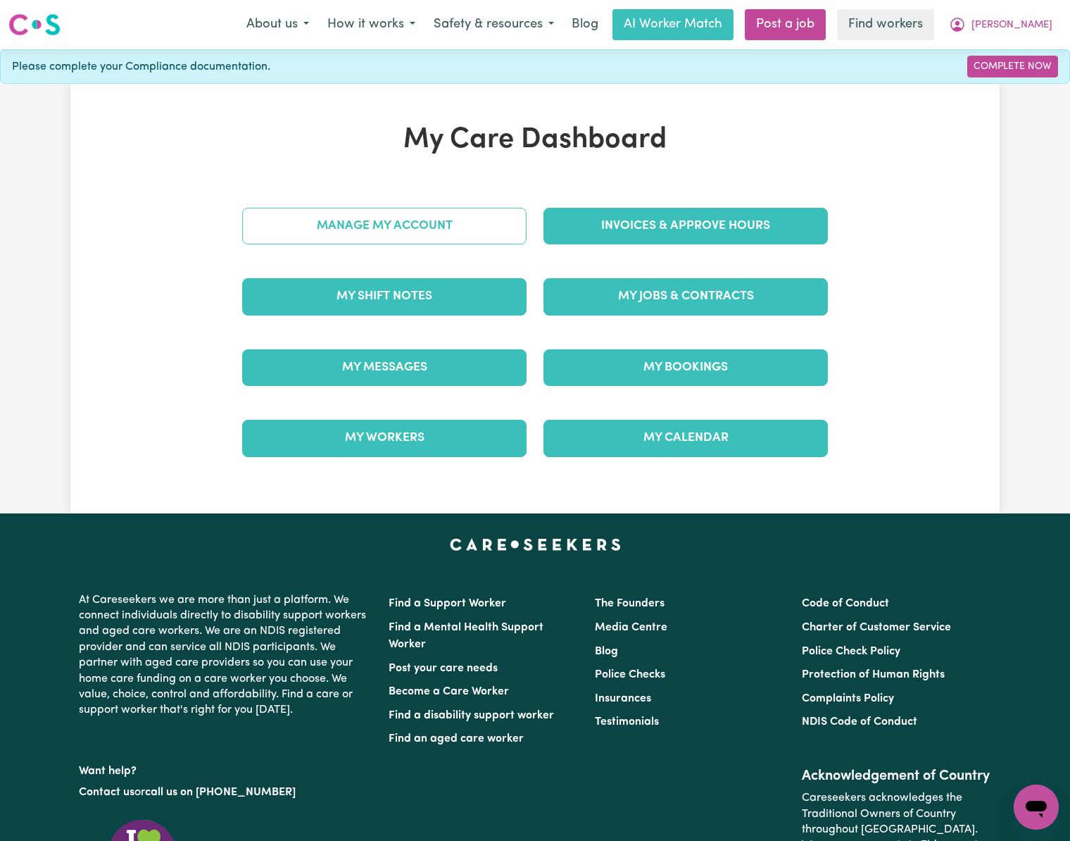
click at [442, 237] on link "Manage My Account" at bounding box center [384, 226] width 284 height 37
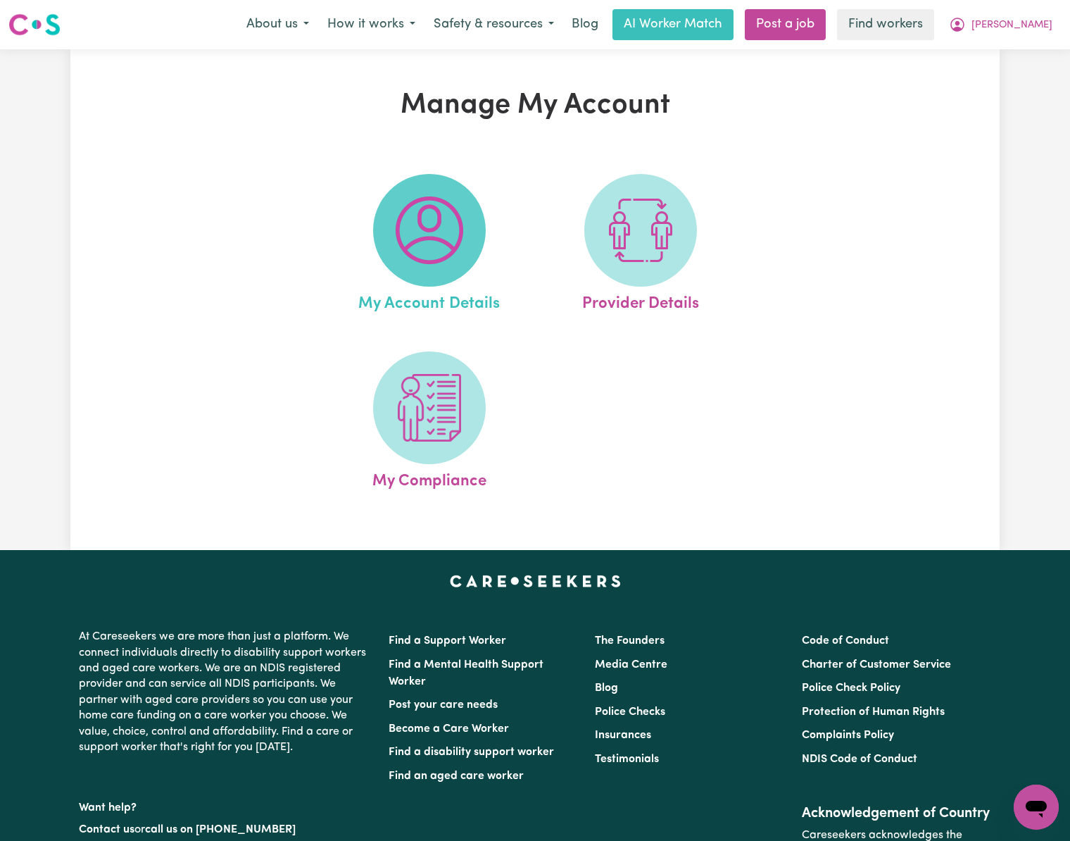
click at [397, 254] on img at bounding box center [430, 230] width 68 height 68
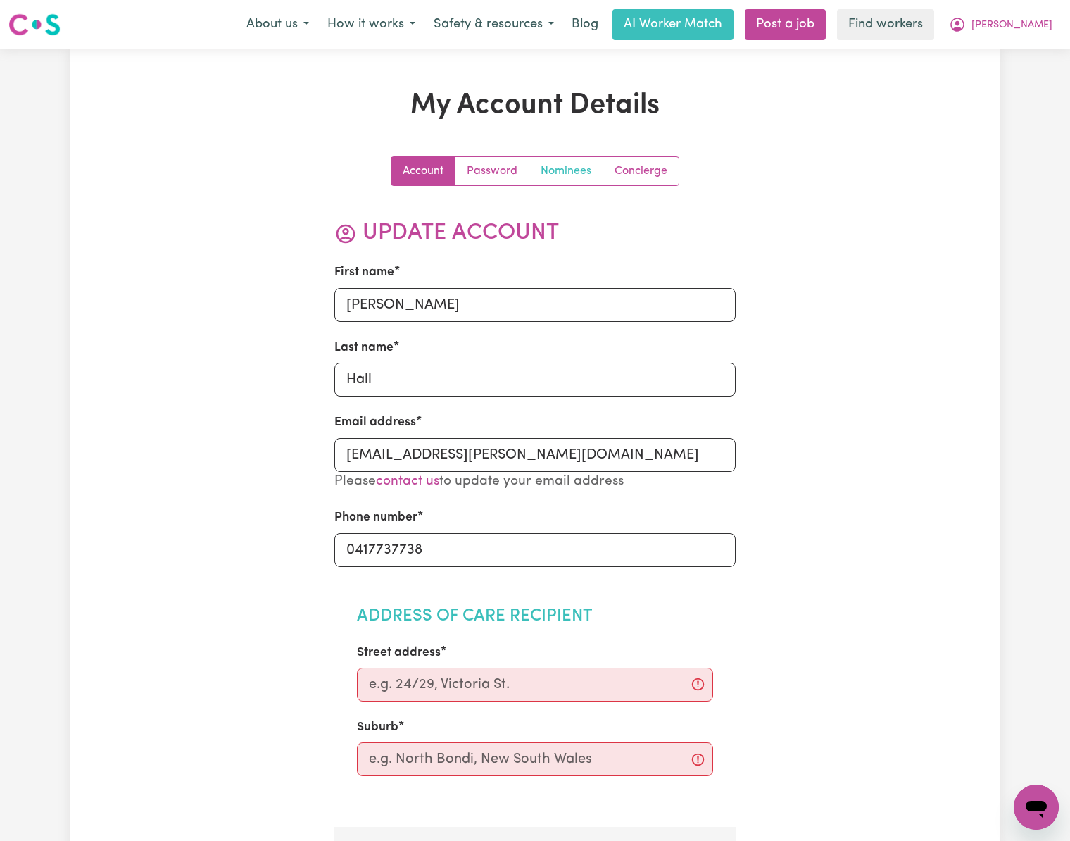
click at [555, 176] on link "Nominees" at bounding box center [567, 171] width 74 height 28
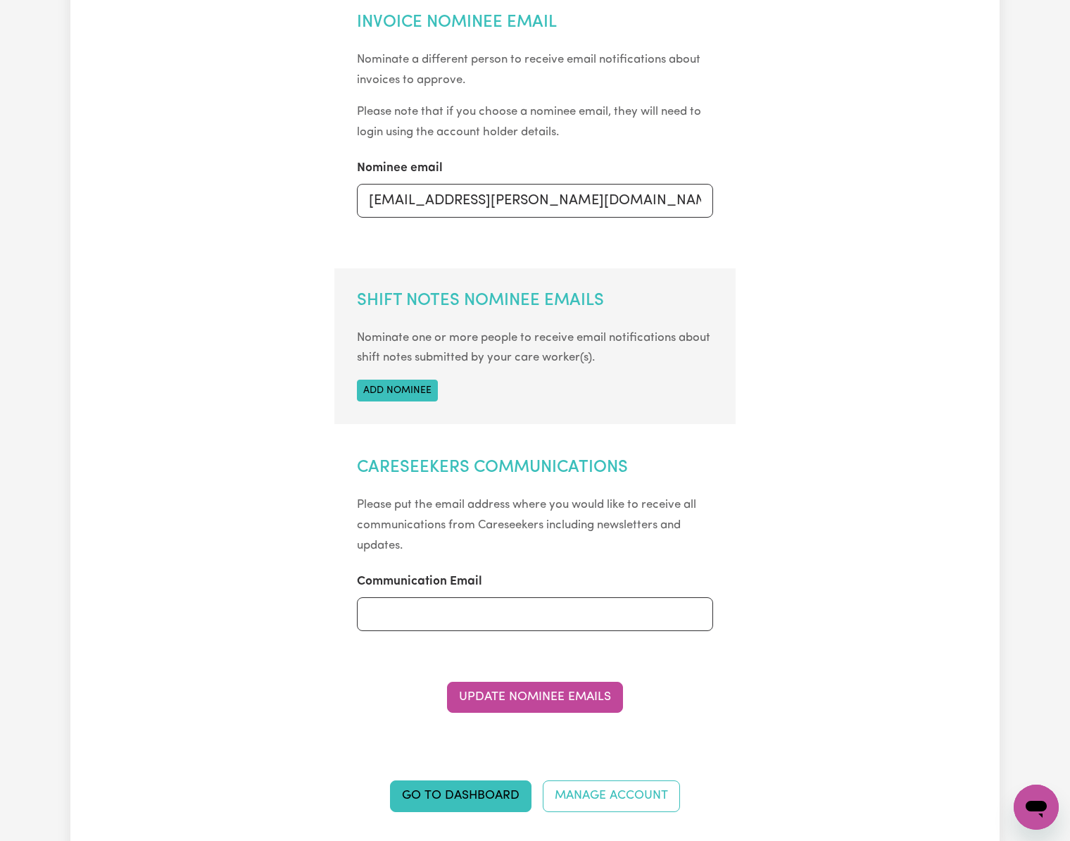
scroll to position [282, 0]
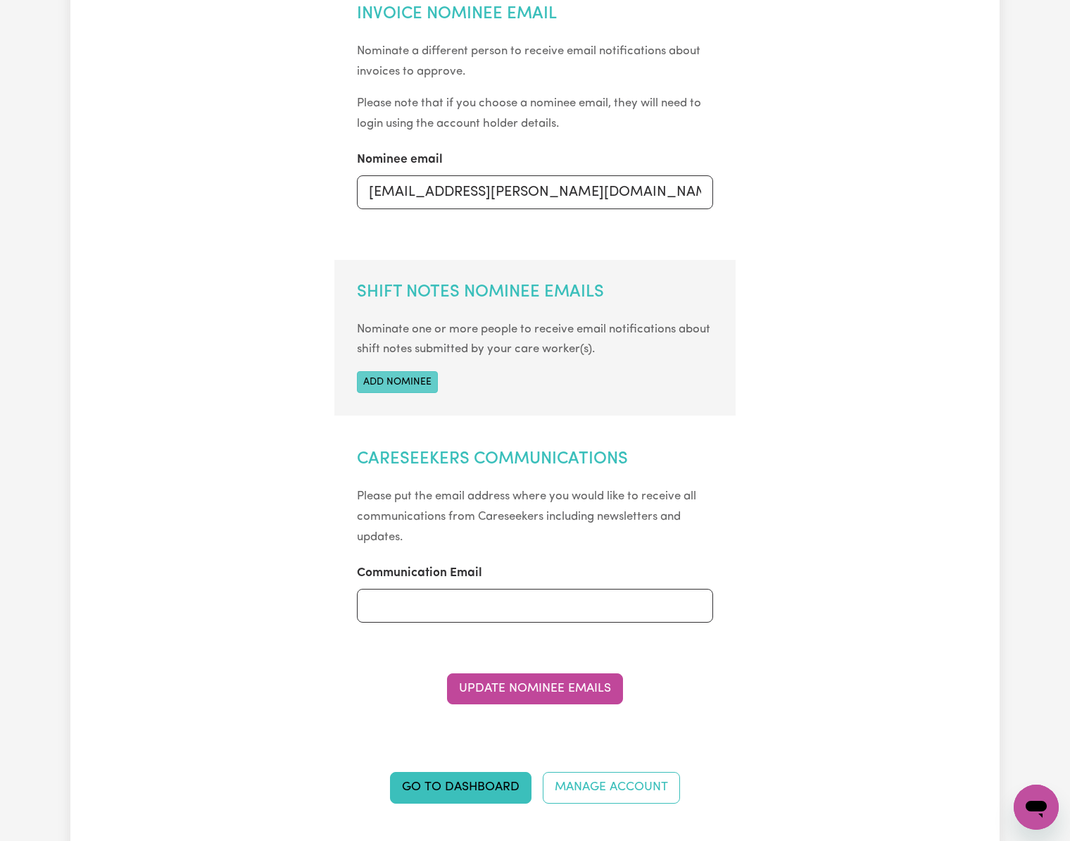
click at [429, 392] on button "Add nominee" at bounding box center [397, 382] width 81 height 22
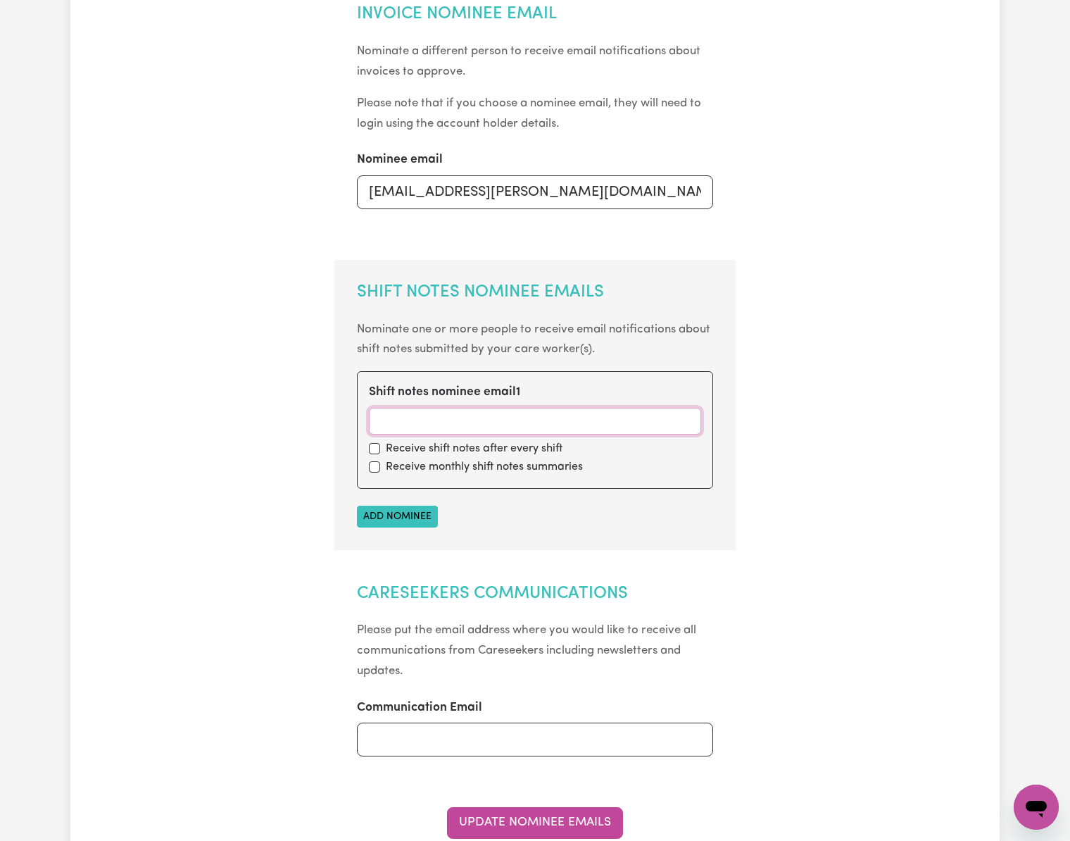
click at [527, 422] on input "Shift notes nominee email 1" at bounding box center [535, 421] width 333 height 27
paste input "[EMAIL_ADDRESS][DOMAIN_NAME]"
type input "[EMAIL_ADDRESS][DOMAIN_NAME]"
click at [470, 448] on label "Receive shift notes after every shift" at bounding box center [474, 448] width 177 height 17
click at [375, 448] on input "checkbox" at bounding box center [374, 448] width 11 height 11
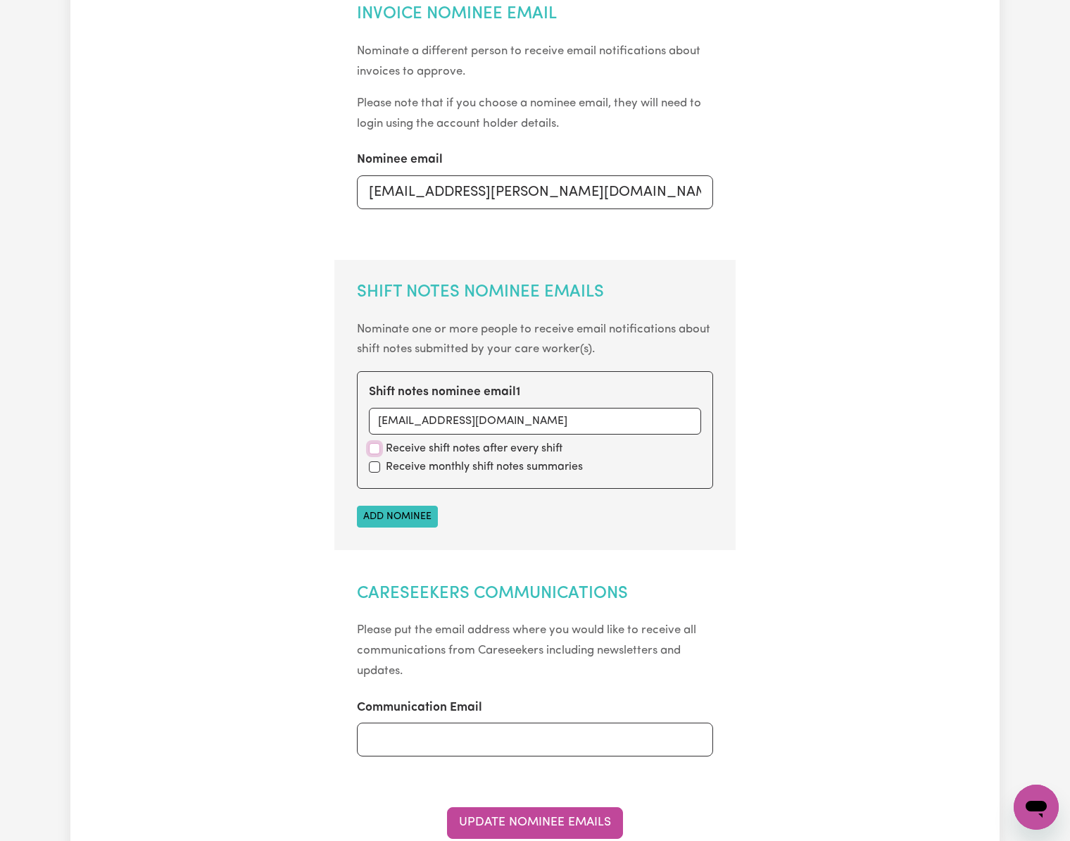
checkbox input "true"
click at [407, 514] on button "Add nominee" at bounding box center [397, 517] width 81 height 22
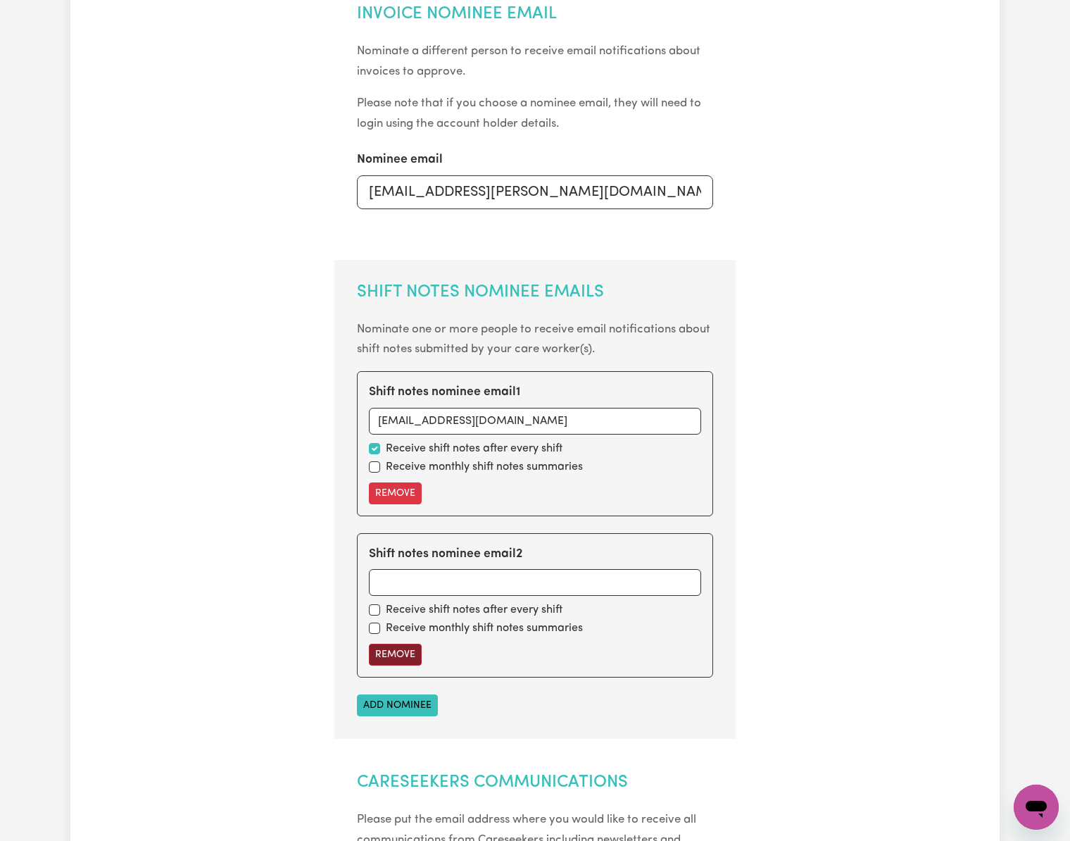
click at [406, 657] on button "Remove" at bounding box center [395, 655] width 53 height 22
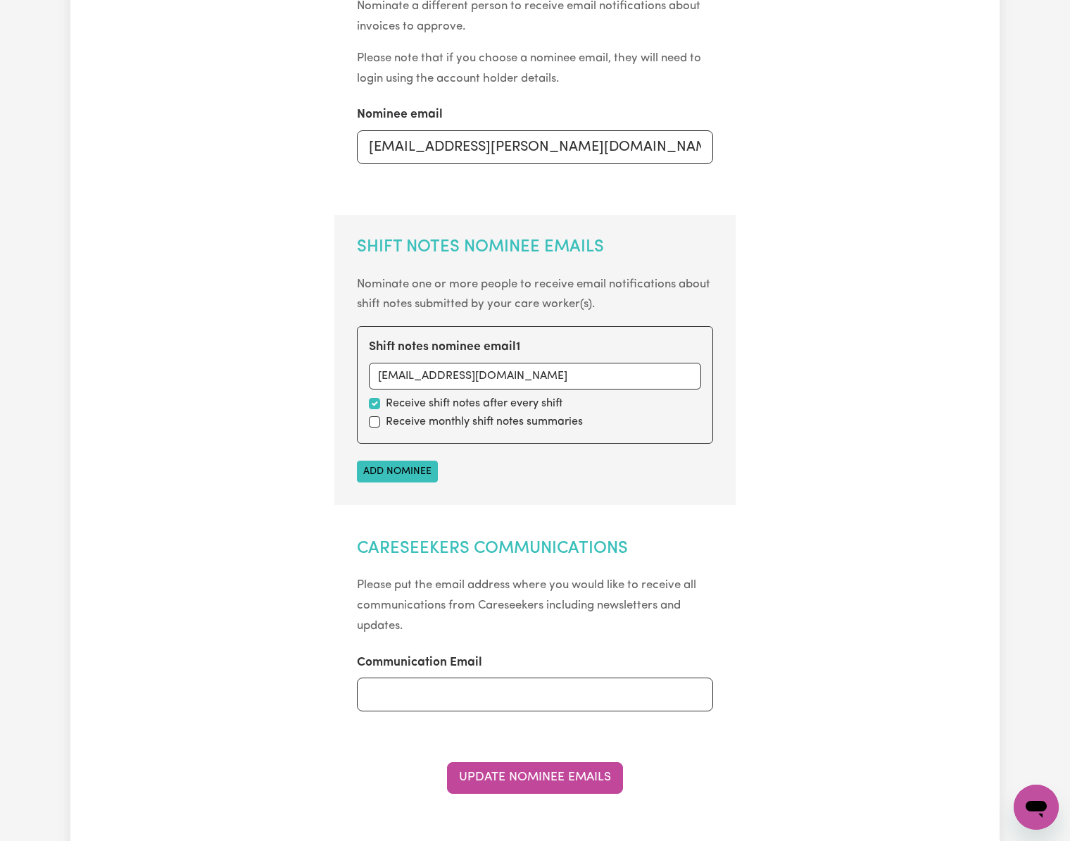
scroll to position [469, 0]
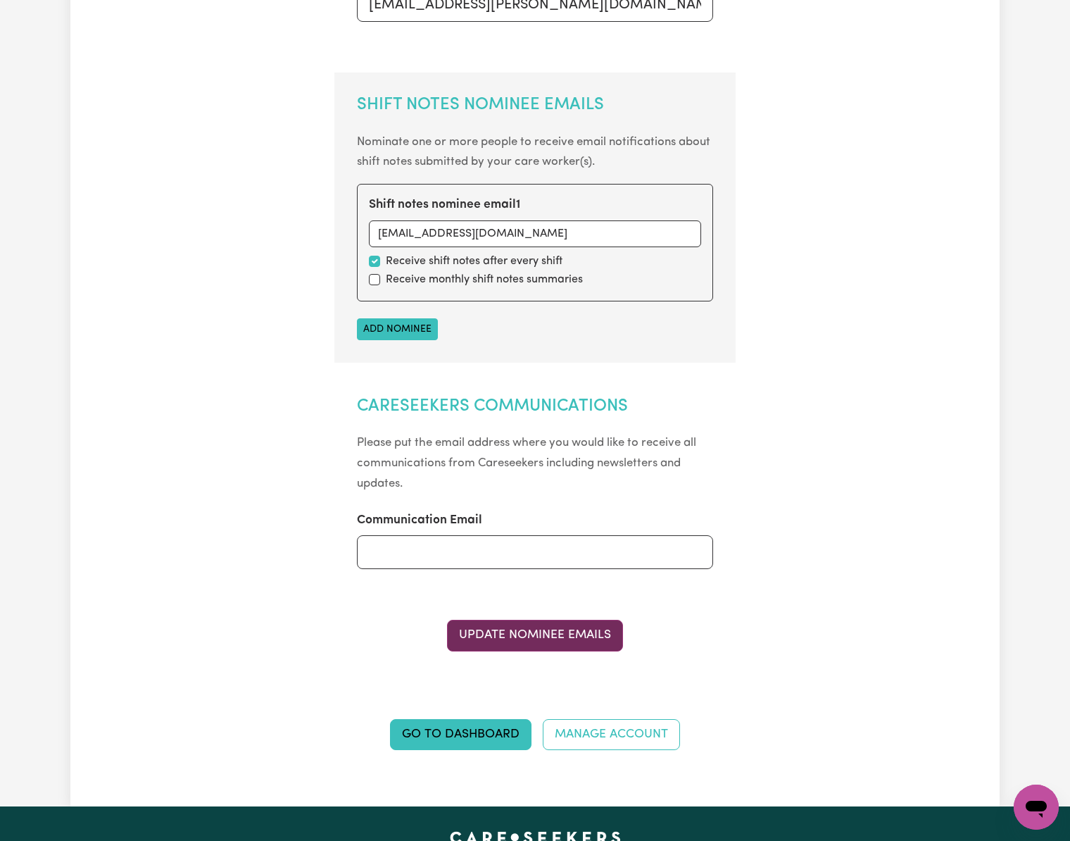
drag, startPoint x: 558, startPoint y: 634, endPoint x: 618, endPoint y: 652, distance: 62.6
click at [561, 634] on button "Update Nominee Emails" at bounding box center [535, 635] width 176 height 31
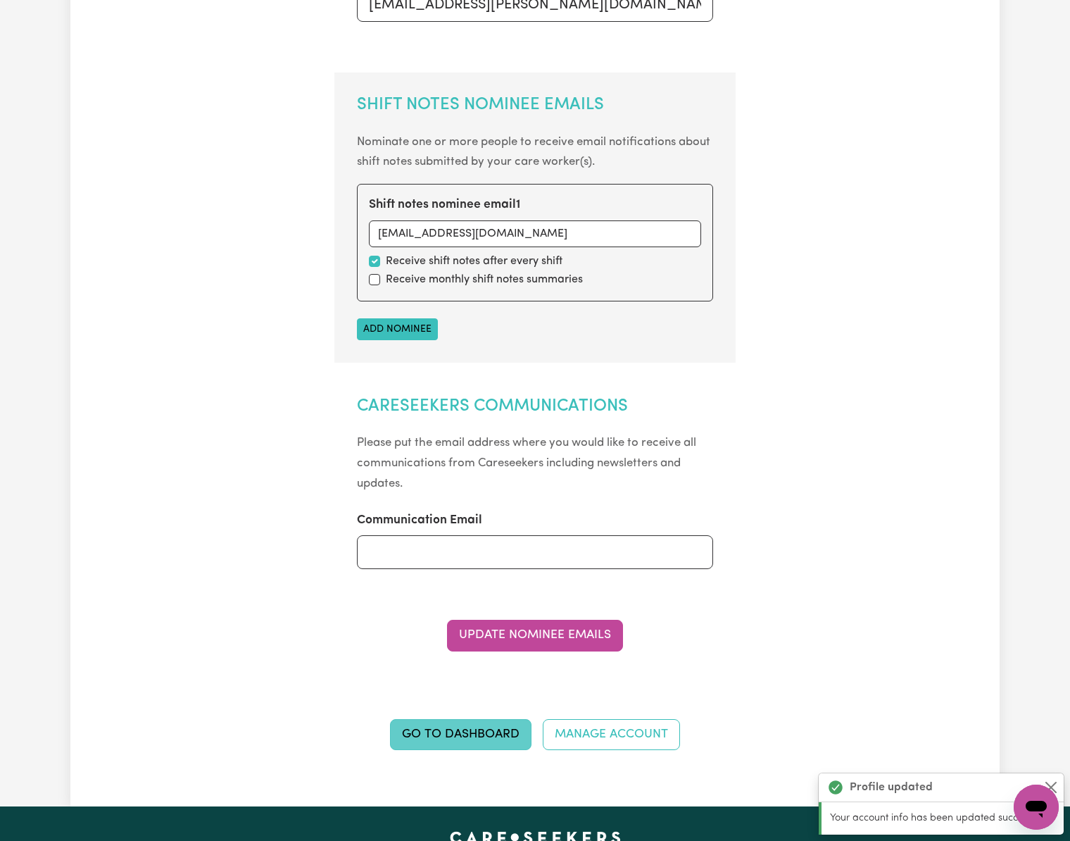
click at [508, 739] on link "Go to Dashboard" at bounding box center [461, 734] width 142 height 31
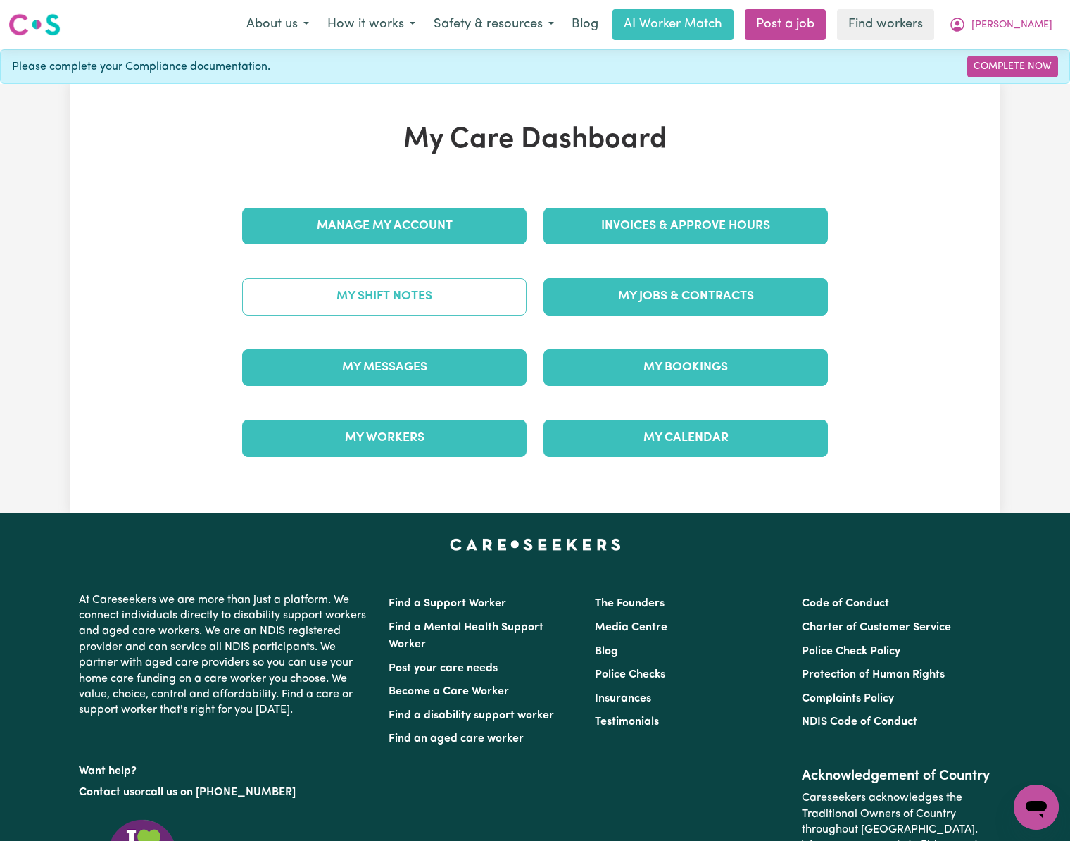
click at [456, 299] on link "My Shift Notes" at bounding box center [384, 296] width 284 height 37
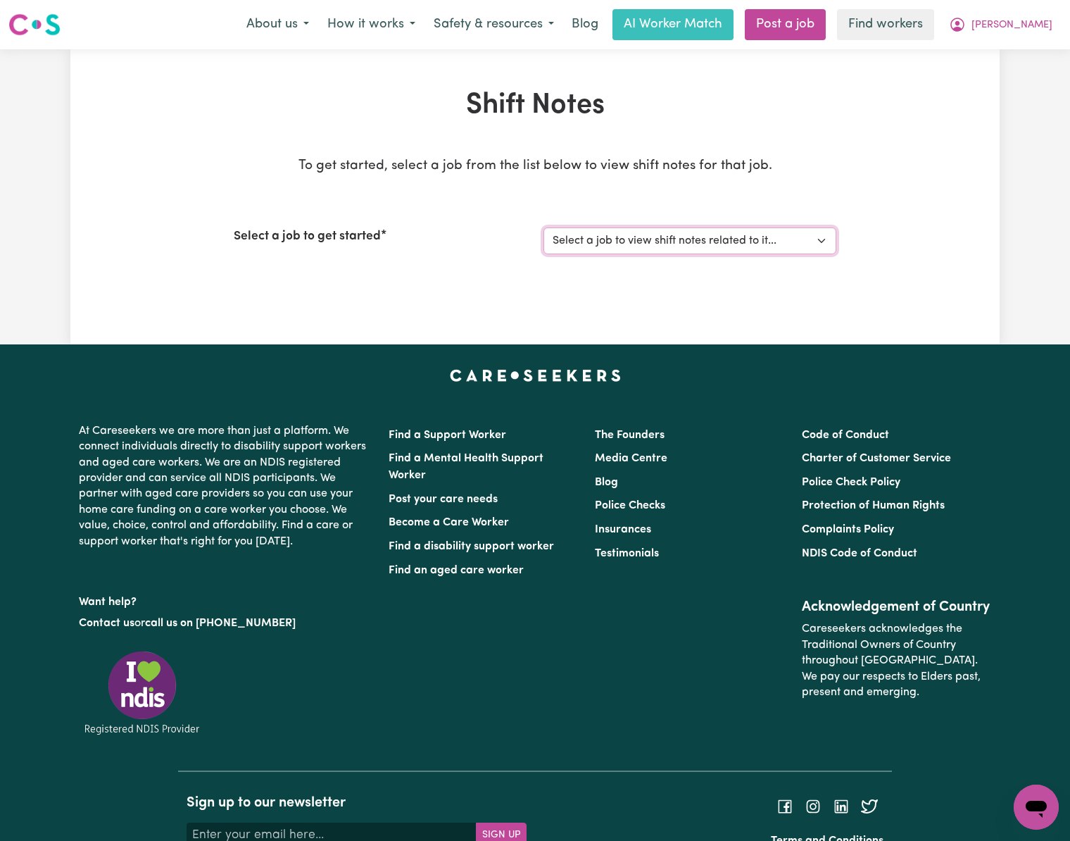
click at [722, 238] on select "Select a job to view shift notes related to it... [[PERSON_NAME]] Care worker […" at bounding box center [690, 240] width 293 height 27
select select "2766"
click at [544, 227] on select "Select a job to view shift notes related to it... [[PERSON_NAME]] Care worker […" at bounding box center [690, 240] width 293 height 27
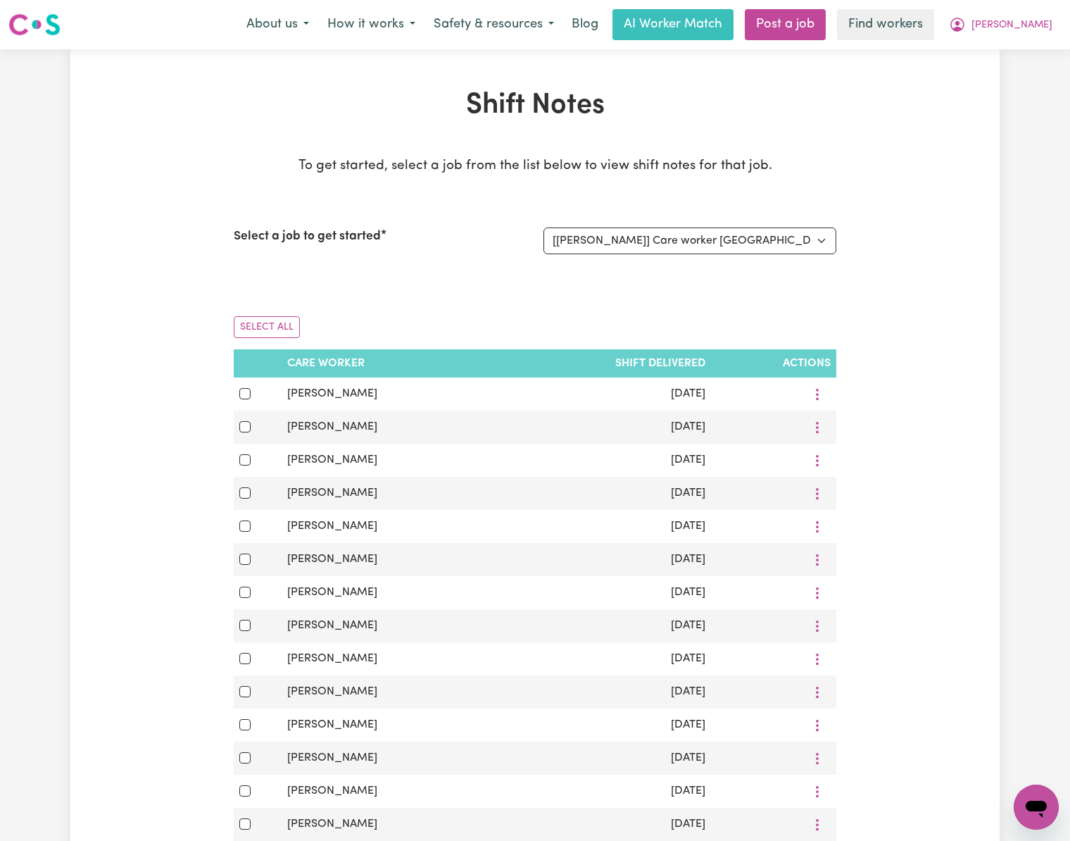
drag, startPoint x: 123, startPoint y: 618, endPoint x: 161, endPoint y: 622, distance: 39.0
click at [123, 618] on div "Shift Notes To get started, select a job from the list below to view shift note…" at bounding box center [534, 686] width 929 height 1194
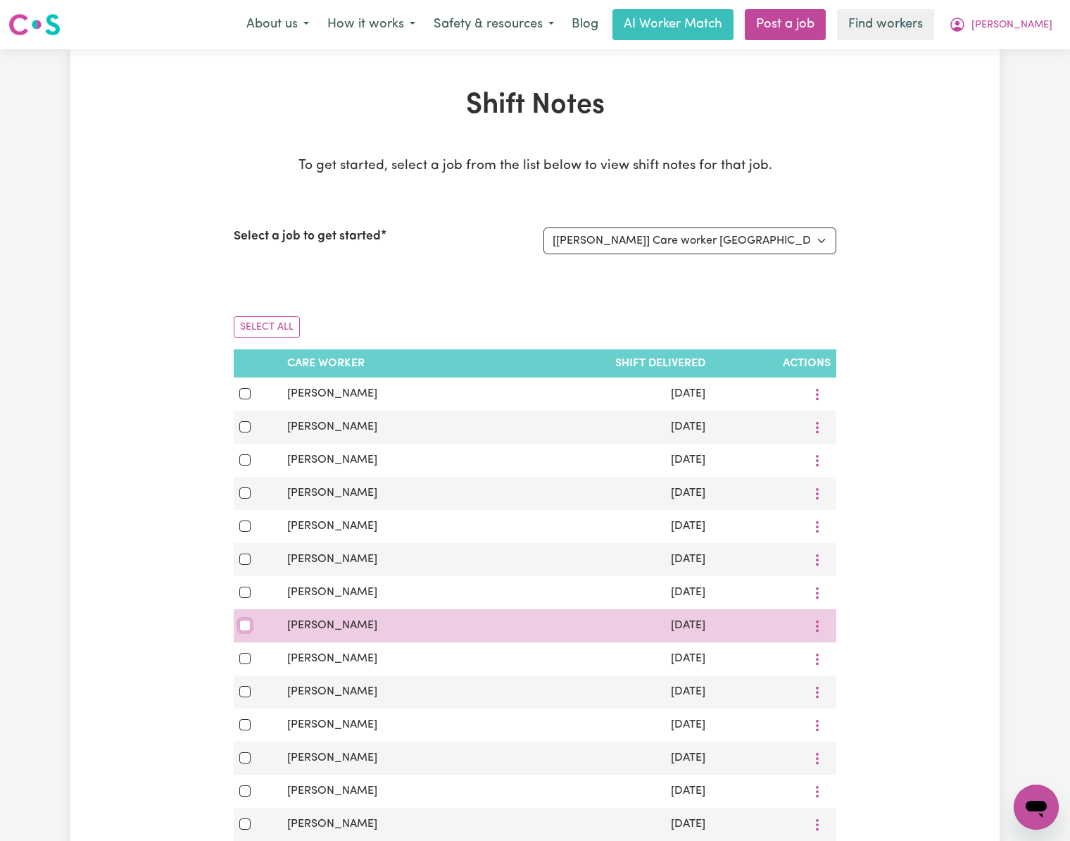
click at [245, 631] on input "checkbox" at bounding box center [244, 625] width 11 height 11
click at [822, 632] on icon "More options" at bounding box center [817, 626] width 14 height 14
click at [841, 662] on span "View Shift Note" at bounding box center [872, 658] width 77 height 11
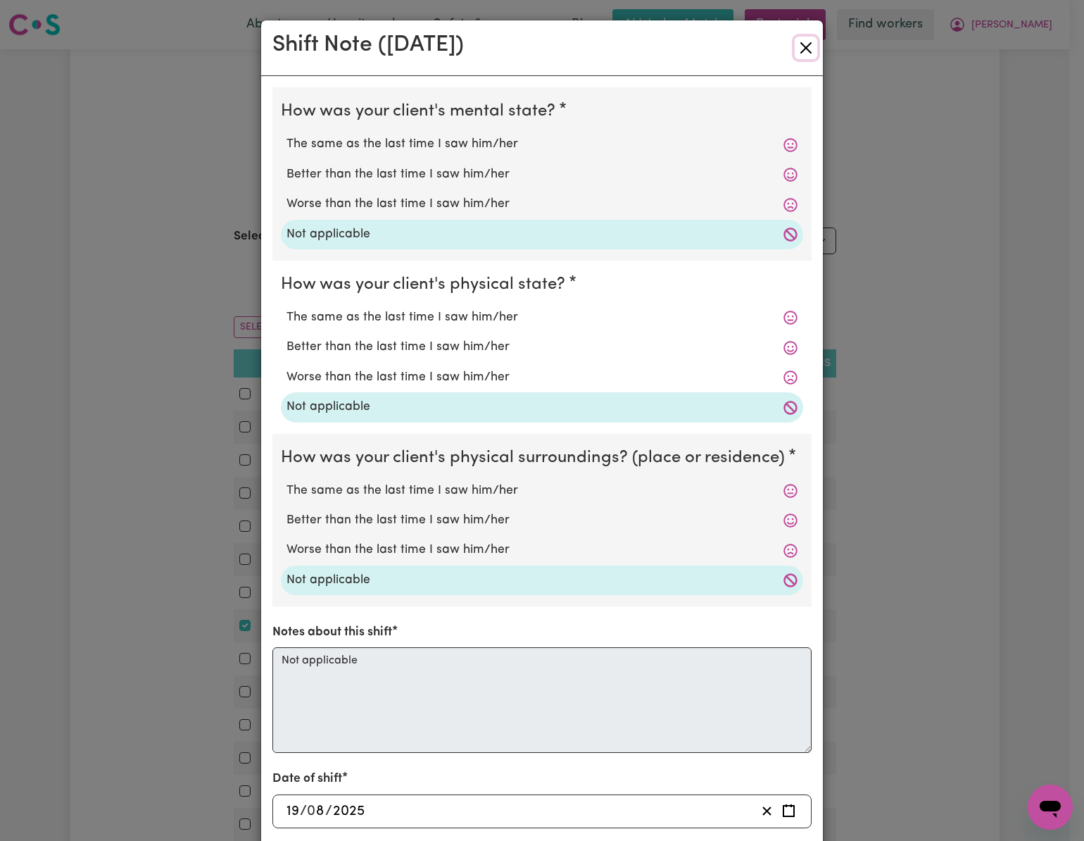
drag, startPoint x: 804, startPoint y: 46, endPoint x: 803, endPoint y: 62, distance: 15.5
click at [804, 48] on button "Close" at bounding box center [806, 48] width 23 height 23
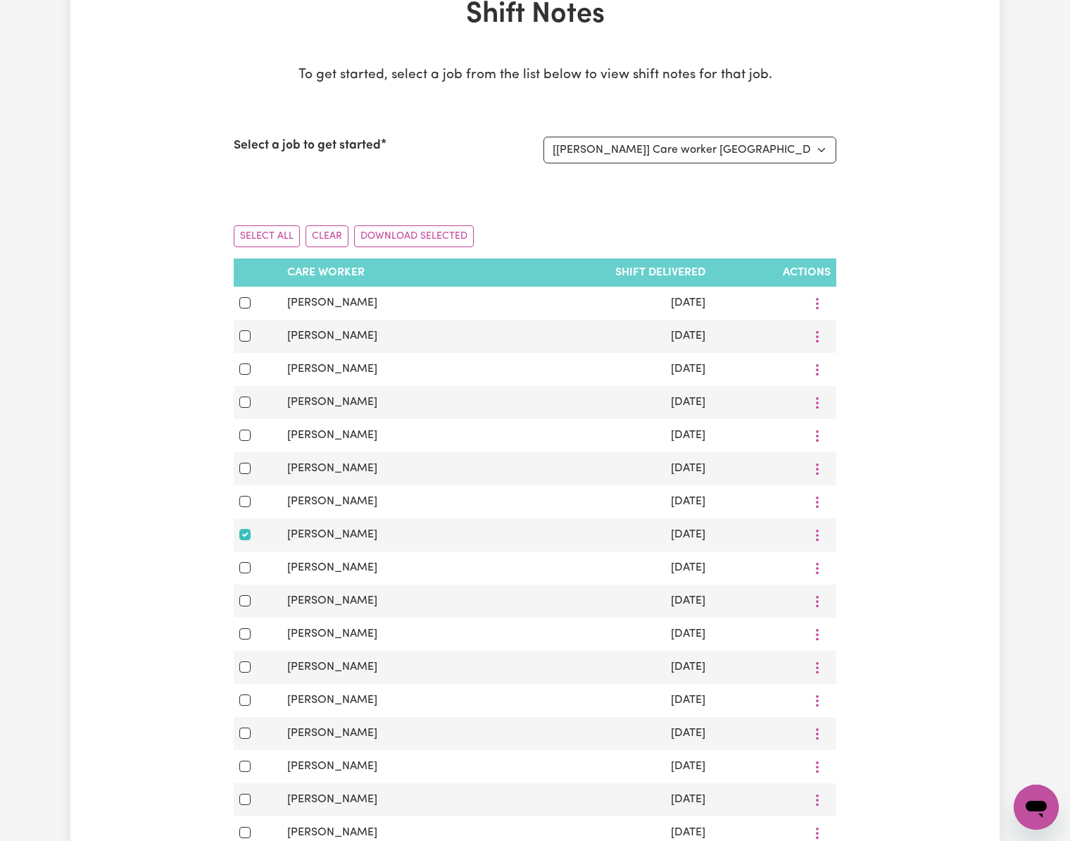
scroll to position [469, 0]
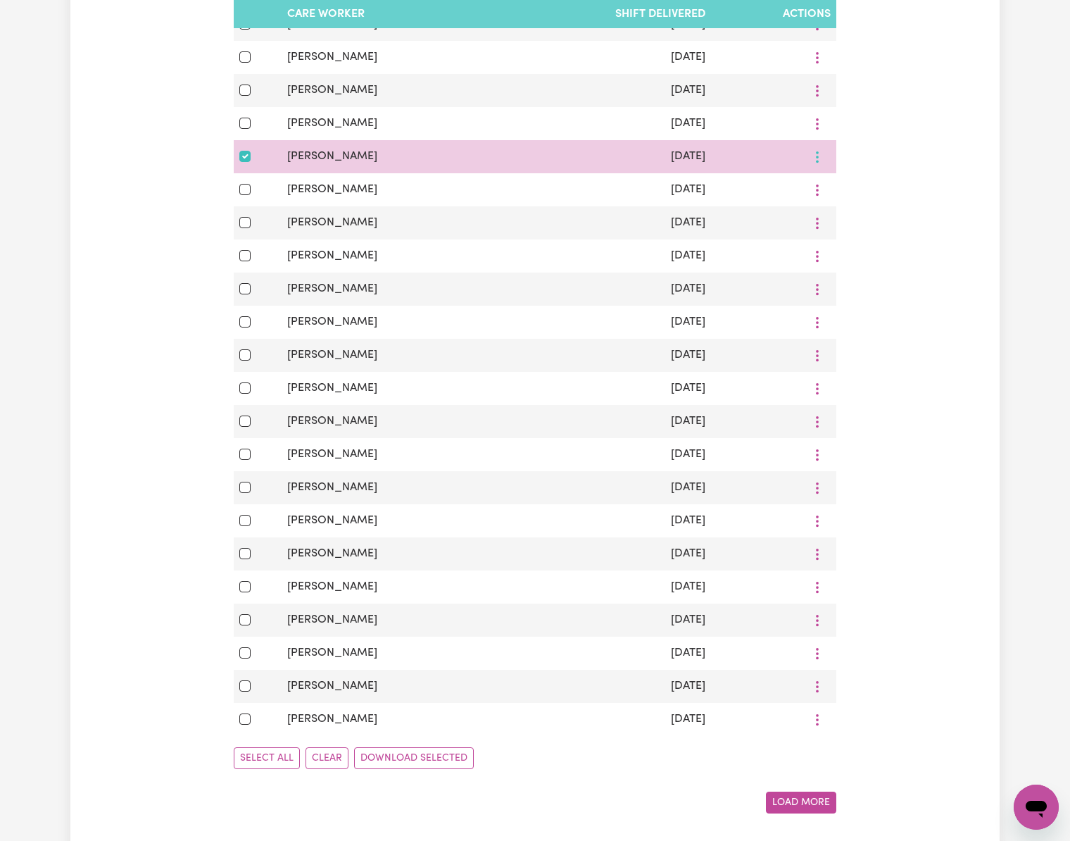
click at [820, 156] on icon "More options" at bounding box center [817, 157] width 14 height 14
click at [829, 215] on link "Download" at bounding box center [864, 218] width 116 height 28
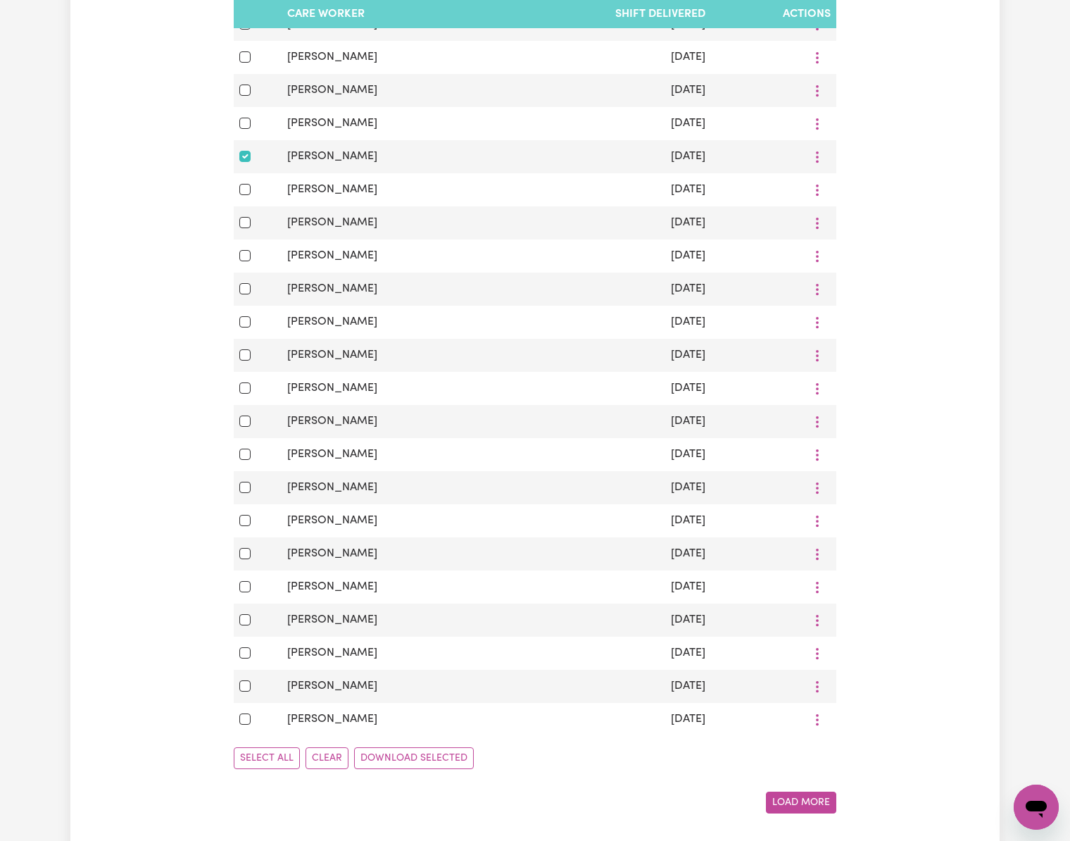
click at [158, 54] on div "Shift Notes To get started, select a job from the list below to view shift note…" at bounding box center [534, 217] width 929 height 1194
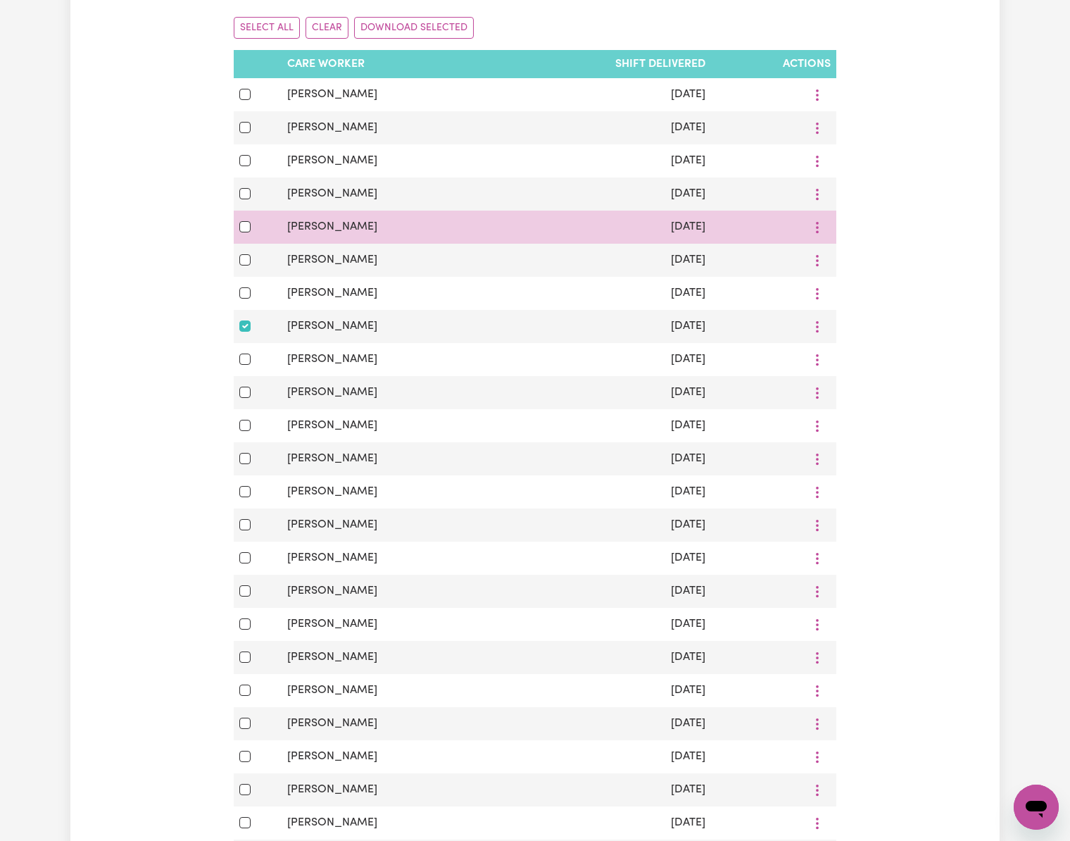
scroll to position [282, 0]
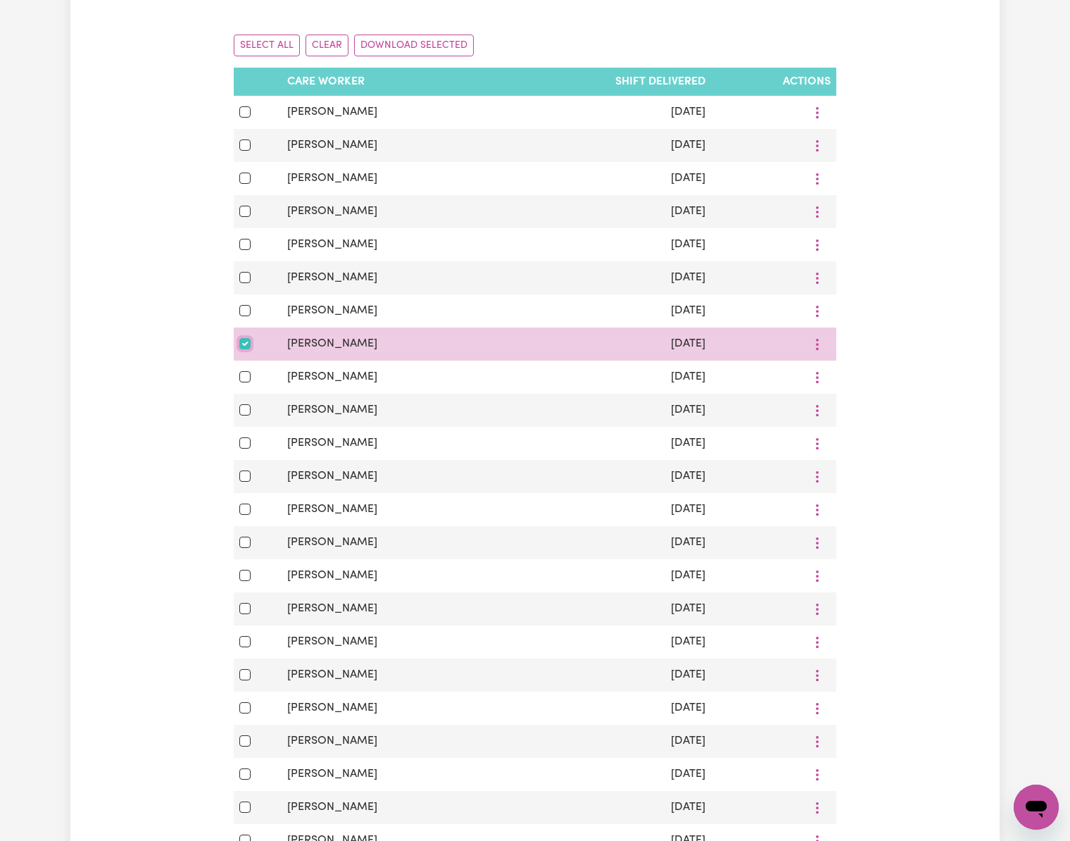
click at [241, 349] on input "checkbox" at bounding box center [244, 343] width 11 height 11
checkbox input "false"
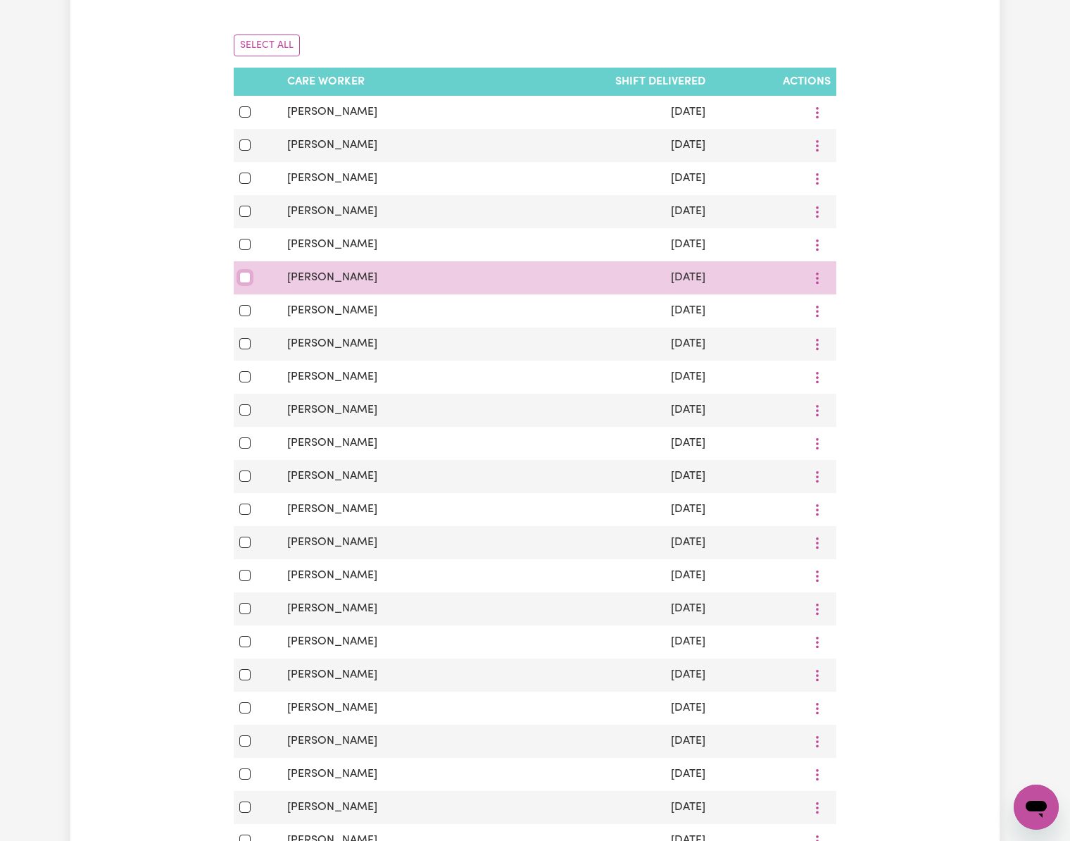
click at [241, 280] on input "checkbox" at bounding box center [244, 277] width 11 height 11
checkbox input "true"
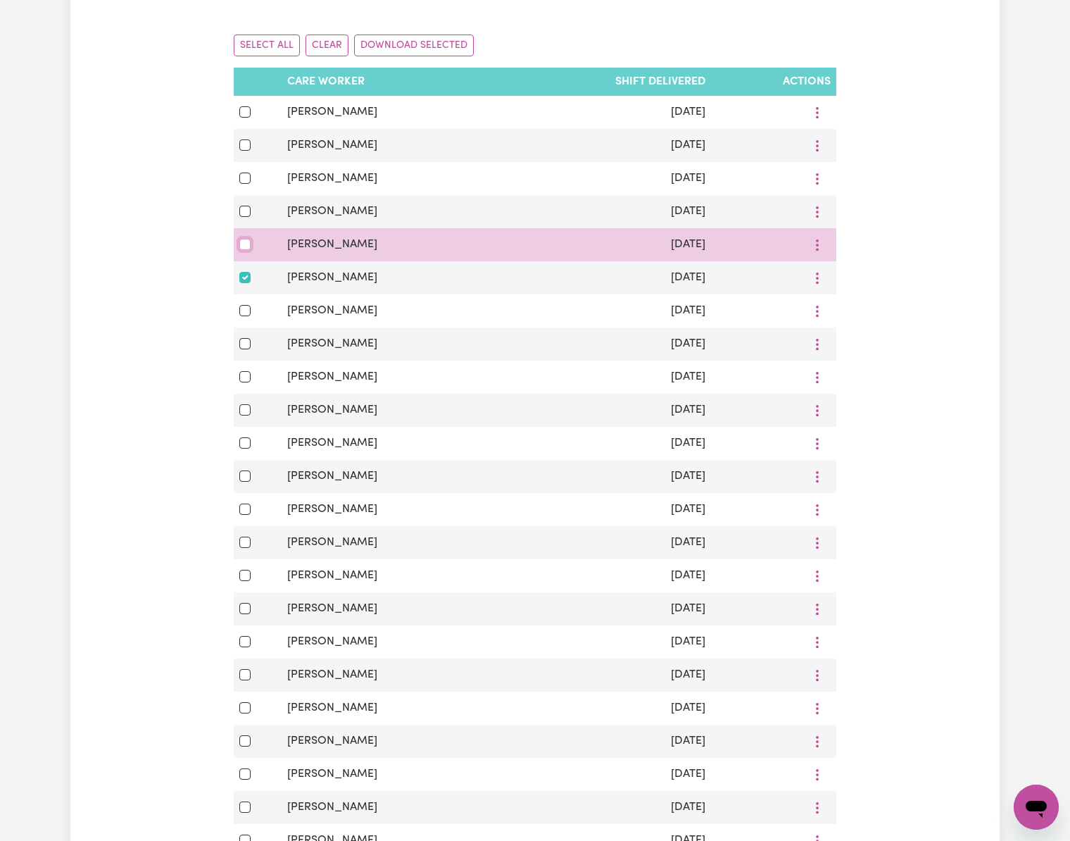
click at [241, 249] on input "checkbox" at bounding box center [244, 244] width 11 height 11
checkbox input "true"
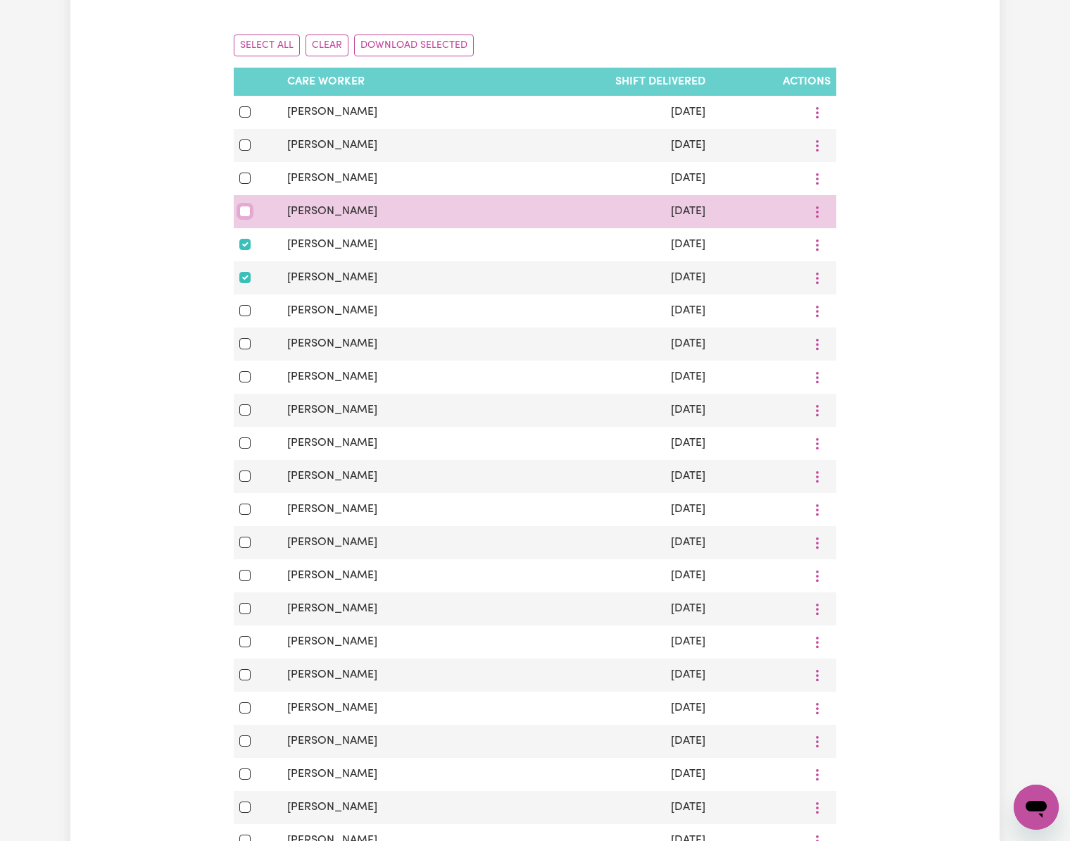
click at [241, 213] on input "checkbox" at bounding box center [244, 211] width 11 height 11
checkbox input "true"
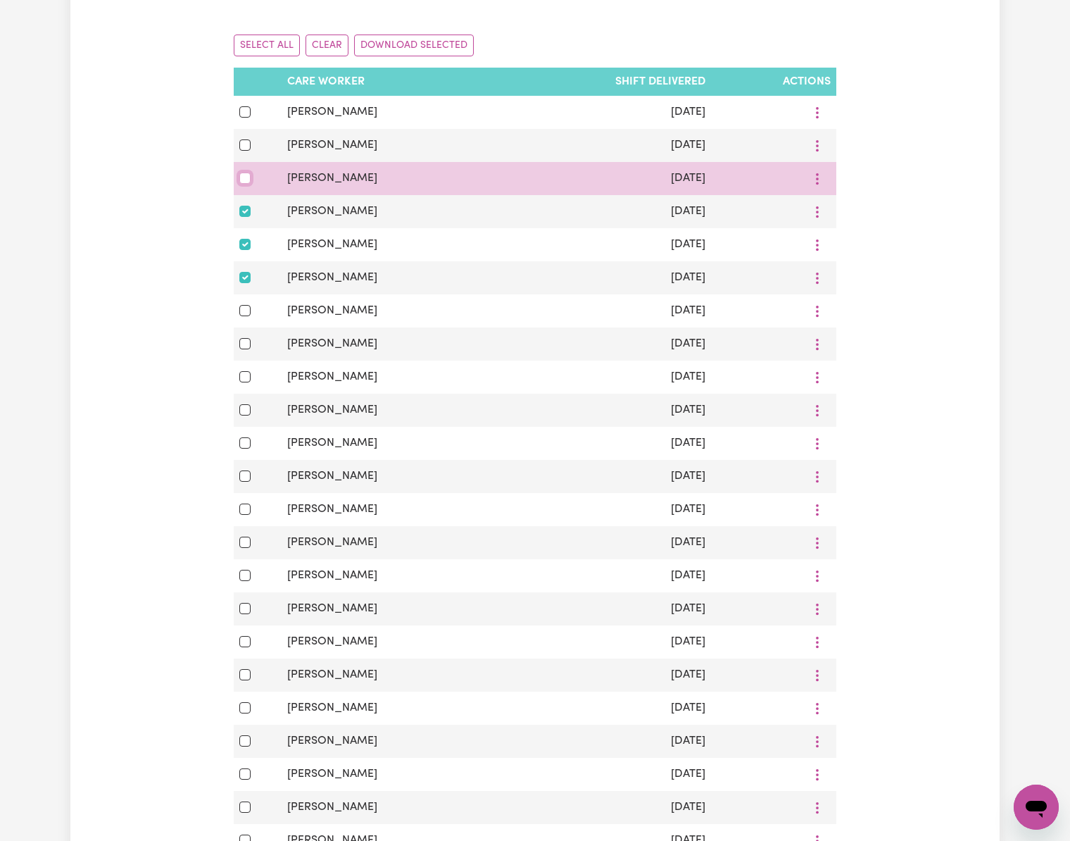
click at [245, 175] on input "checkbox" at bounding box center [244, 178] width 11 height 11
checkbox input "true"
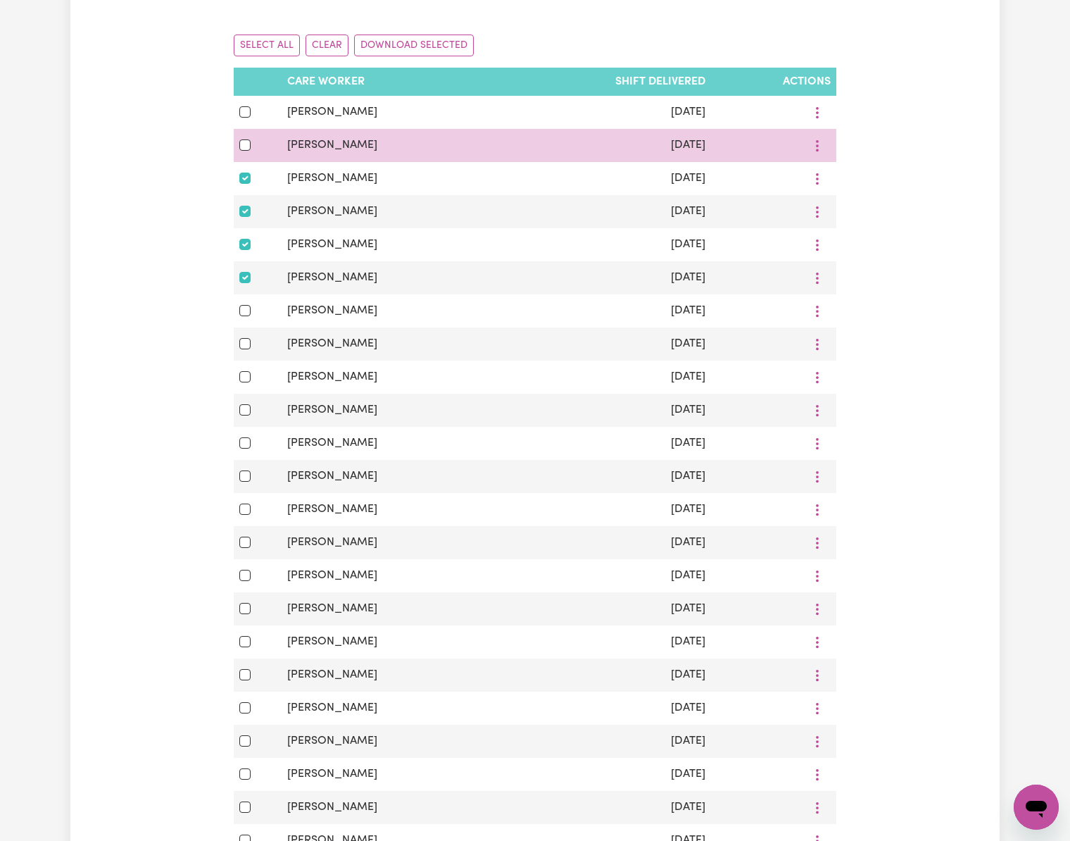
click at [245, 139] on div at bounding box center [257, 145] width 37 height 17
click at [246, 146] on input "checkbox" at bounding box center [244, 144] width 11 height 11
checkbox input "true"
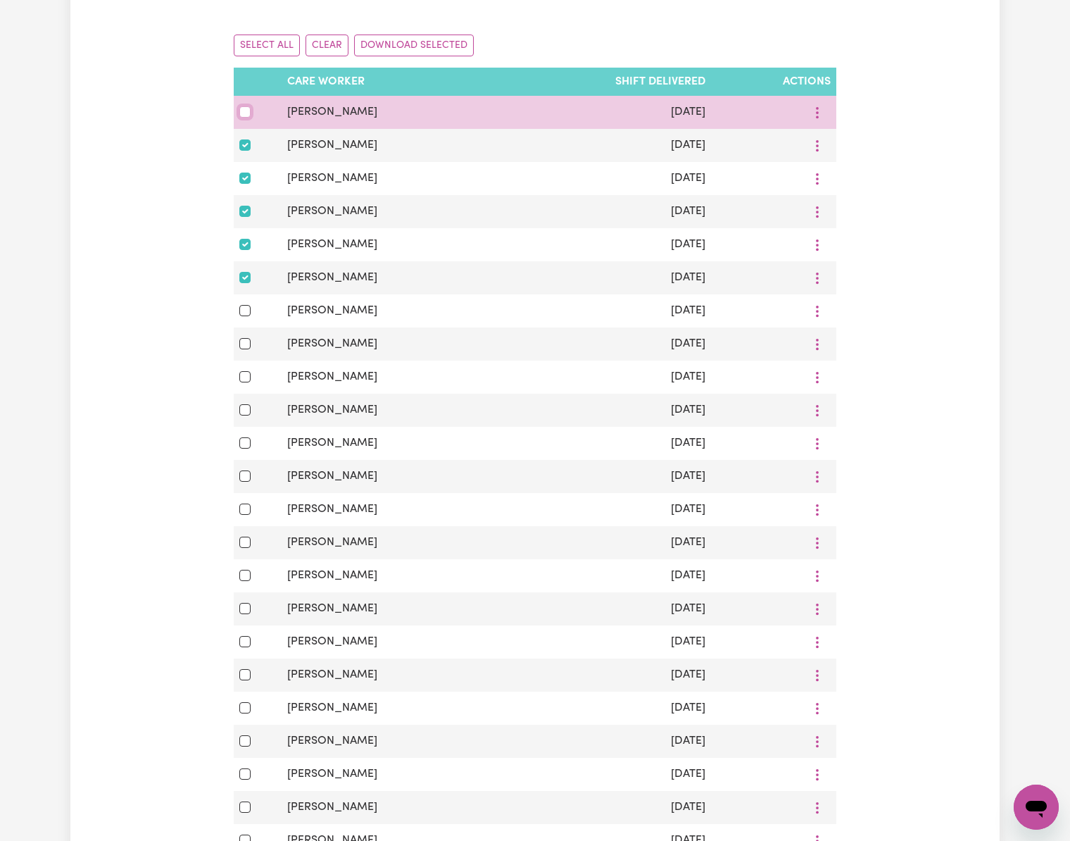
click at [246, 111] on input "checkbox" at bounding box center [244, 111] width 11 height 11
checkbox input "true"
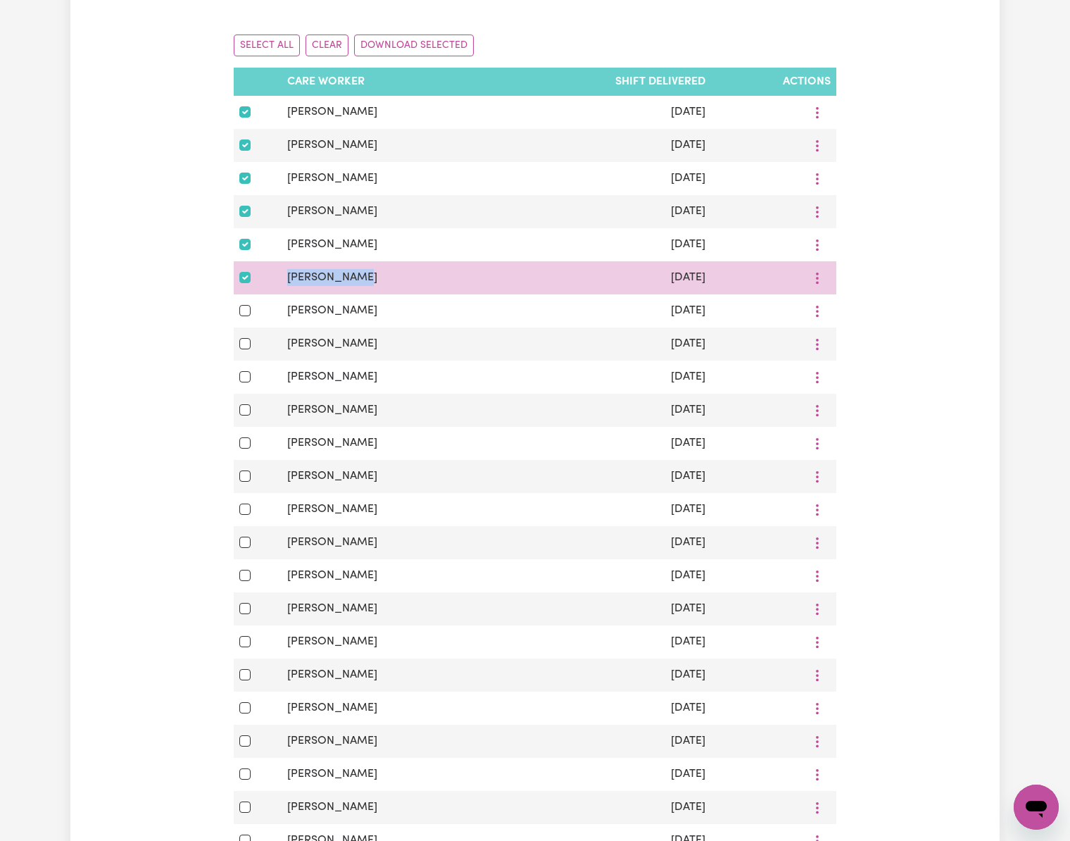
drag, startPoint x: 366, startPoint y: 283, endPoint x: 284, endPoint y: 283, distance: 81.7
click at [284, 283] on td "[PERSON_NAME]" at bounding box center [389, 277] width 215 height 33
copy span "[PERSON_NAME]"
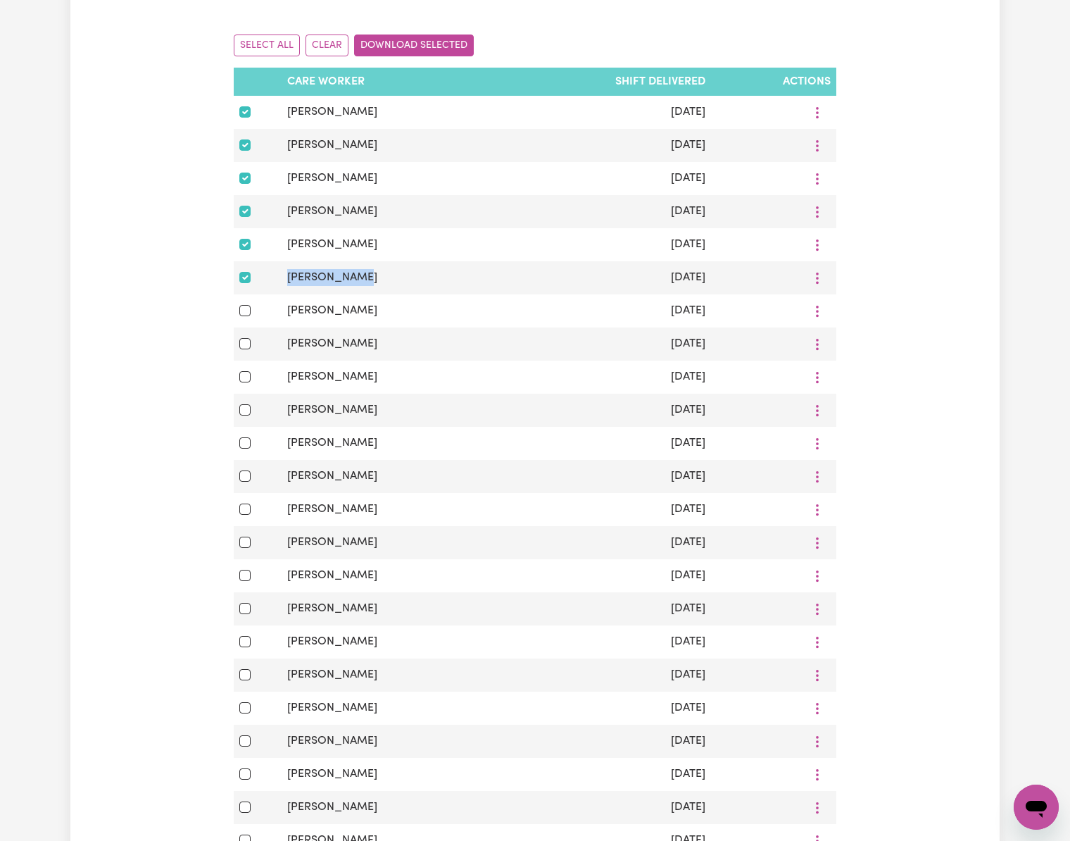
click at [430, 39] on button "Download Selected" at bounding box center [414, 46] width 120 height 22
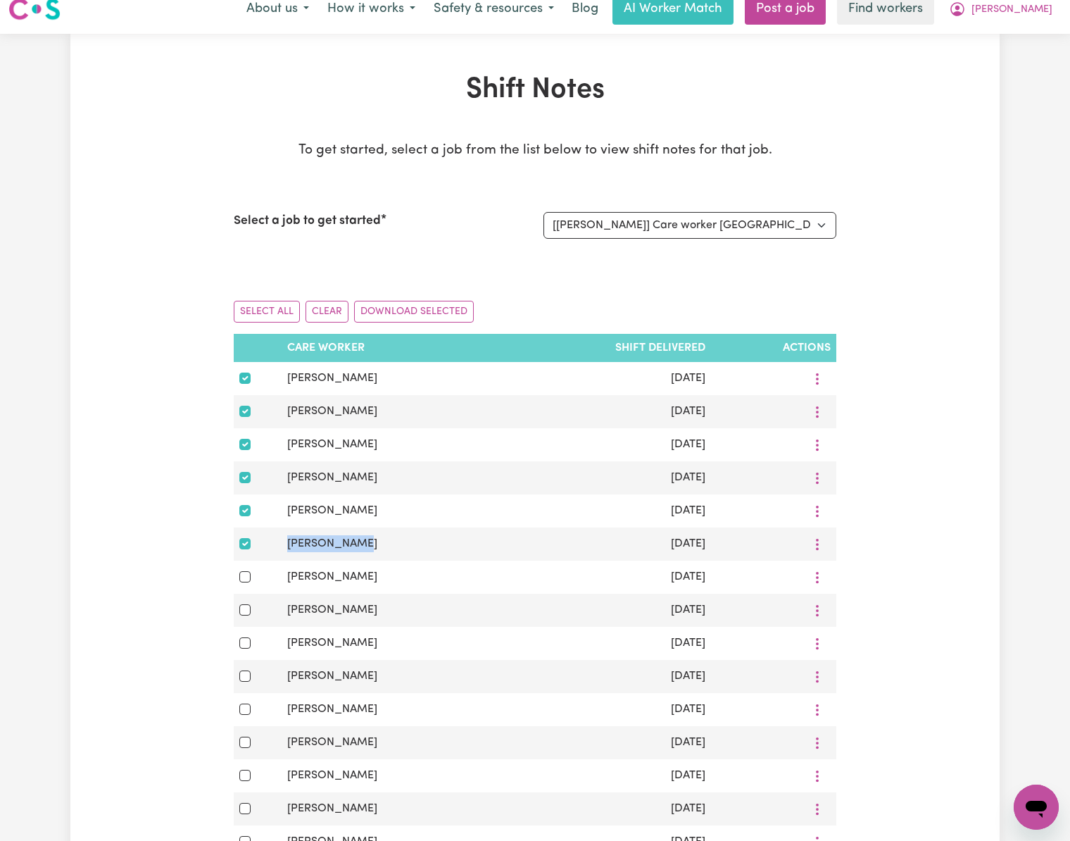
scroll to position [0, 0]
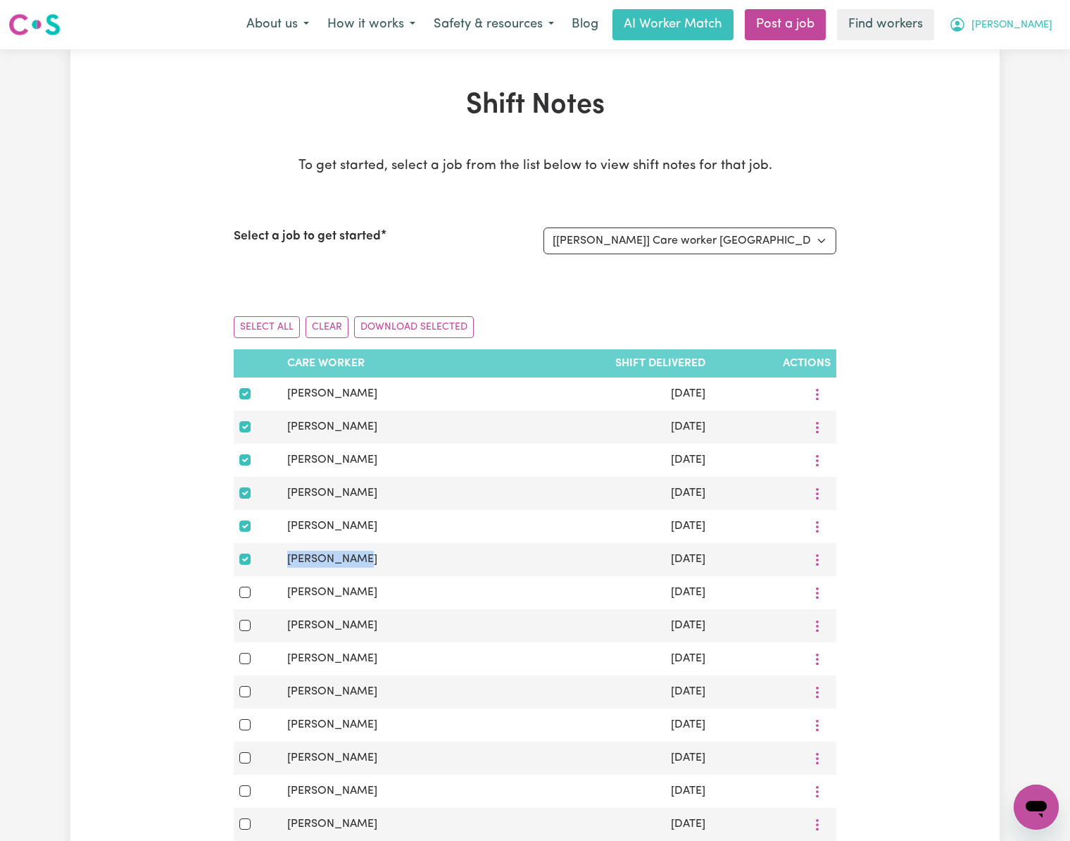
click at [1042, 13] on button "[PERSON_NAME]" at bounding box center [1001, 25] width 122 height 30
click at [1055, 79] on link "Logout" at bounding box center [1005, 81] width 111 height 27
